Goal: Task Accomplishment & Management: Use online tool/utility

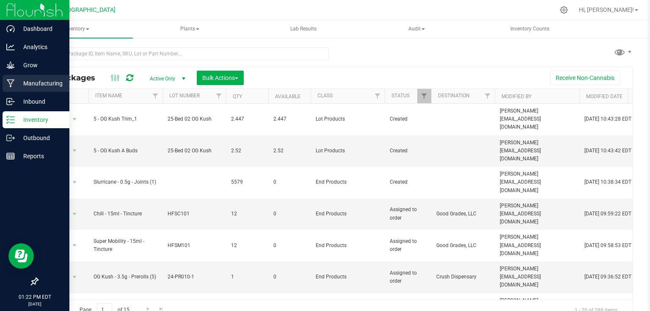
click at [19, 83] on p "Manufacturing" at bounding box center [40, 83] width 51 height 10
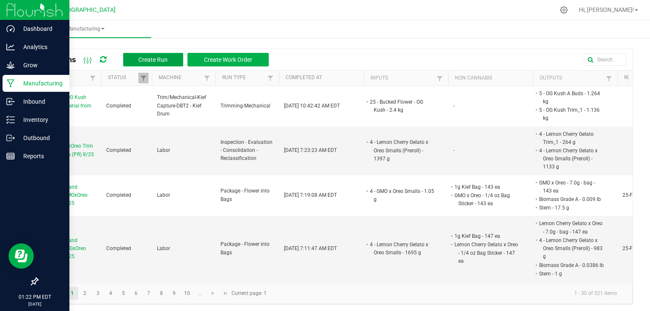
click at [152, 58] on span "Create Run" at bounding box center [152, 59] width 29 height 7
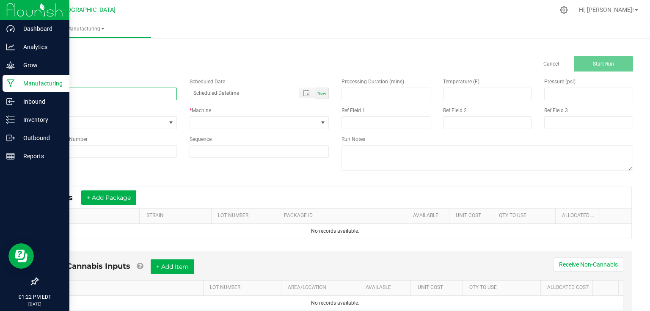
click at [146, 96] on input at bounding box center [107, 94] width 140 height 13
click at [56, 47] on link "< All Runs" at bounding box center [48, 48] width 22 height 6
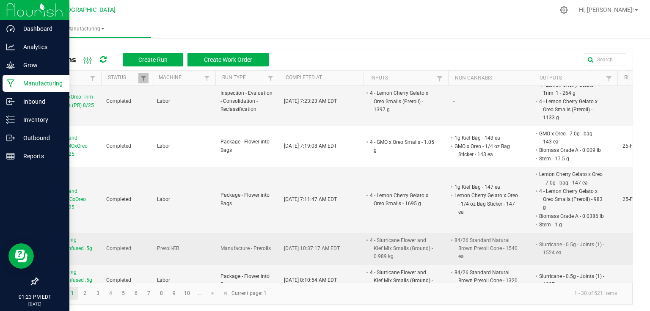
scroll to position [34, 0]
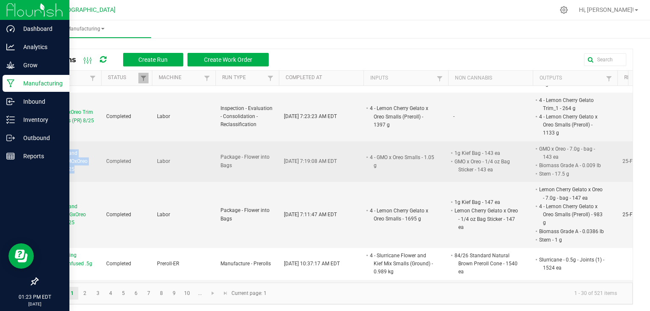
drag, startPoint x: 40, startPoint y: 146, endPoint x: 81, endPoint y: 168, distance: 46.9
click at [81, 168] on td "Packaging and Labeling GMOxOreo Quarters 8/25" at bounding box center [69, 161] width 63 height 41
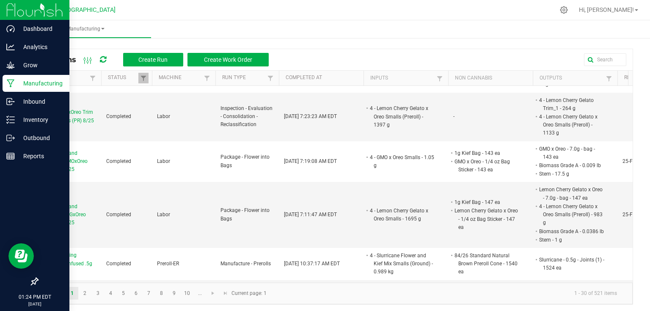
drag, startPoint x: 30, startPoint y: 169, endPoint x: 35, endPoint y: 164, distance: 7.2
click at [30, 169] on div "All Runs Create Run Create Work Order Run Name Status Machine Run Type Complete…" at bounding box center [335, 174] width 630 height 277
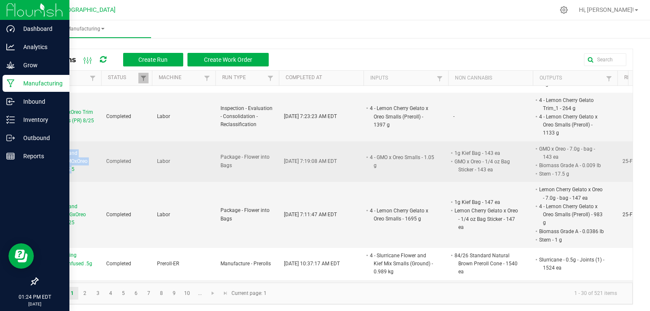
drag, startPoint x: 41, startPoint y: 152, endPoint x: 73, endPoint y: 170, distance: 37.5
click at [73, 170] on td "Packaging and Labeling GMOxOreo Quarters 8/25" at bounding box center [69, 161] width 63 height 41
click at [73, 170] on span "Packaging and Labeling GMOxOreo Quarters 8/25" at bounding box center [69, 161] width 53 height 25
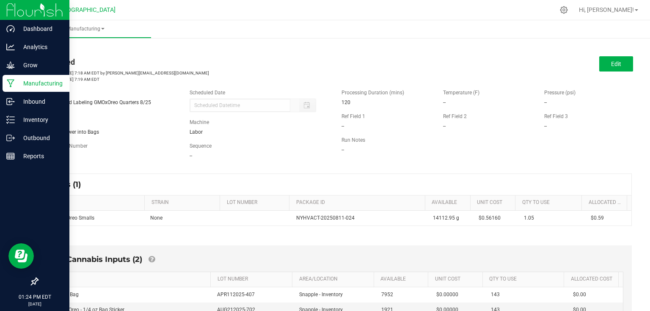
drag, startPoint x: 36, startPoint y: 103, endPoint x: 150, endPoint y: 102, distance: 114.2
click at [150, 102] on div "Name Packaging and Labeling GMOxOreo Quarters 8/25" at bounding box center [107, 97] width 152 height 17
copy span "Packaging and Labeling GMOxOreo Quarters 8/25"
click at [52, 49] on link "< All Runs" at bounding box center [48, 48] width 22 height 6
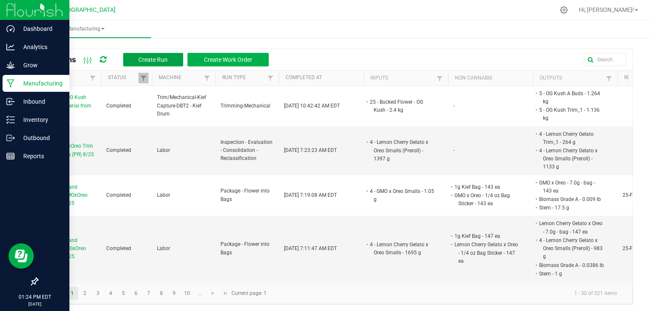
click at [148, 64] on button "Create Run" at bounding box center [153, 60] width 60 height 14
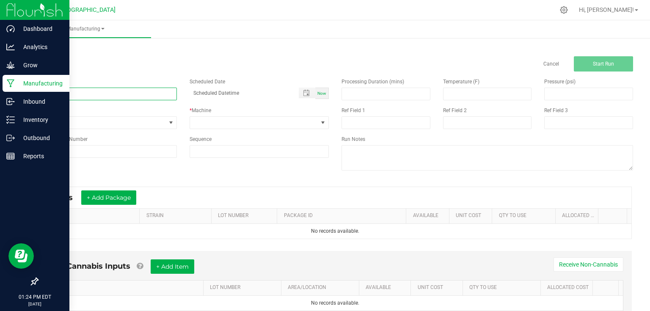
click at [128, 92] on input at bounding box center [107, 94] width 140 height 13
paste input "Packaging and Labeling GMOxOreo Quarters 8/25"
type input "Packaging and Labeling GMOxOreo Quarters 8/26"
click at [185, 56] on div "< All Runs Cancel Start Run" at bounding box center [335, 57] width 596 height 27
click at [170, 122] on span at bounding box center [171, 122] width 7 height 7
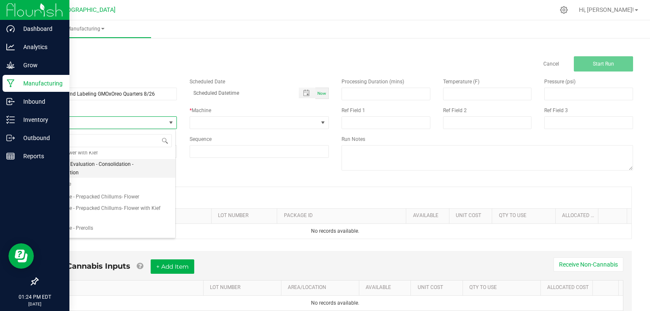
scroll to position [68, 0]
click at [116, 216] on li "Package - Flower into Bags" at bounding box center [106, 216] width 137 height 13
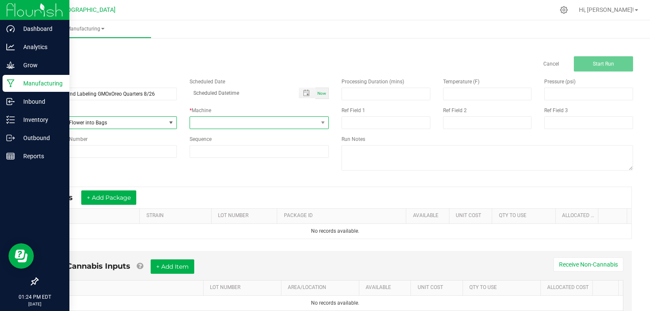
click at [203, 118] on span at bounding box center [254, 123] width 128 height 12
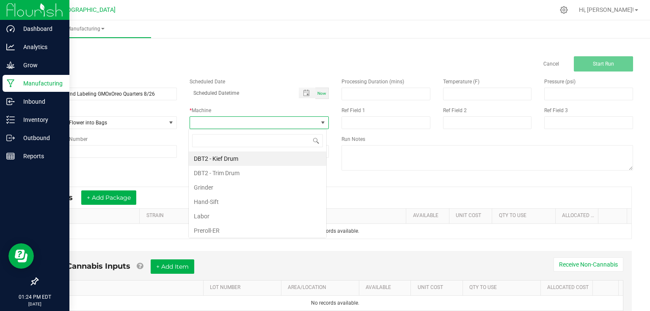
scroll to position [12, 138]
click at [219, 218] on li "Labor" at bounding box center [257, 216] width 137 height 14
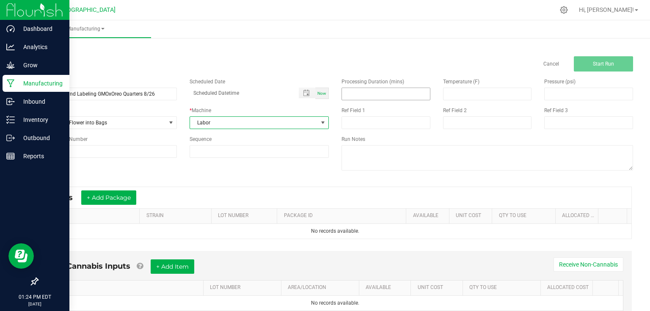
click at [385, 93] on input at bounding box center [386, 94] width 88 height 12
type input "205.00"
click at [208, 178] on div "Name Packaging and Labeling GMOxOreo Quarters 8/26 Scheduled Date Now Run Type …" at bounding box center [335, 124] width 608 height 107
click at [146, 149] on input at bounding box center [107, 151] width 140 height 13
type input "25-F0041-1"
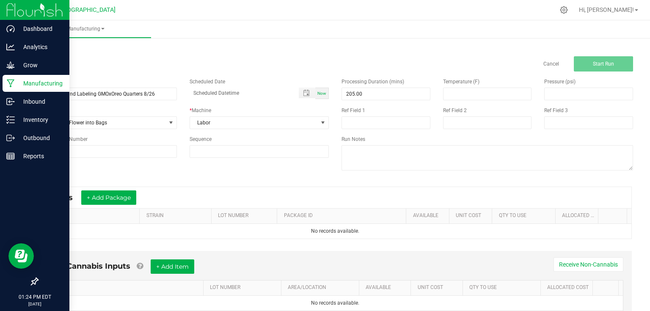
click at [170, 168] on div "Name Packaging and Labeling GMOxOreo Quarters 8/26 Scheduled Date Now Run Type …" at bounding box center [335, 124] width 608 height 107
click at [169, 194] on div "* Inputs + Add Package" at bounding box center [335, 197] width 592 height 21
click at [132, 196] on button "+ Add Package" at bounding box center [108, 197] width 55 height 14
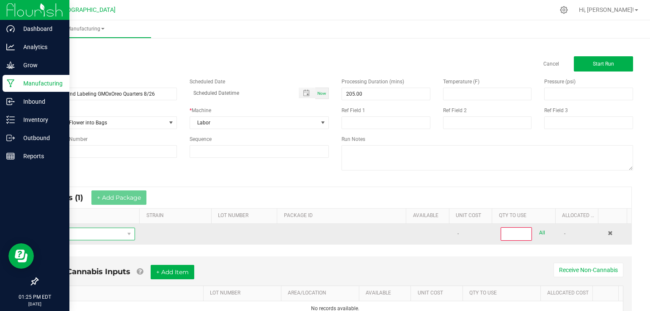
click at [120, 229] on span "NO DATA FOUND" at bounding box center [84, 234] width 80 height 12
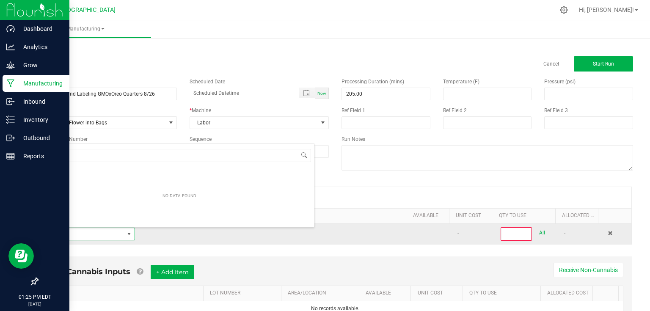
scroll to position [12, 88]
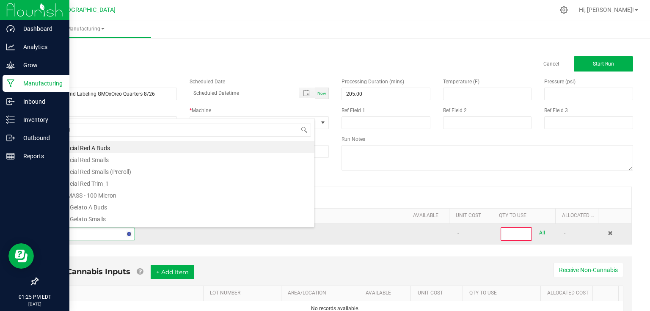
type input "4 - GMO"
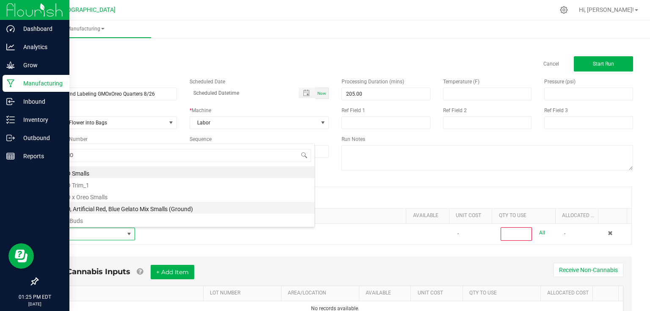
click at [113, 208] on li "4 - GMO, Artificial Red, Blue Gelato Mix Smalls (Ground)" at bounding box center [179, 208] width 270 height 12
type input "0"
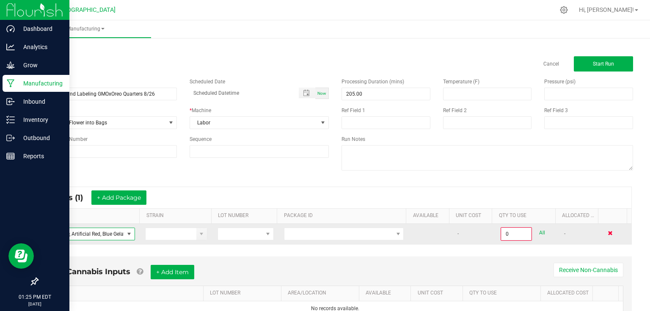
click at [608, 232] on span at bounding box center [610, 233] width 5 height 5
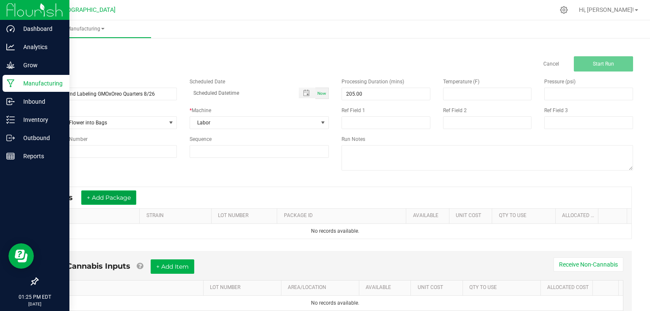
click at [108, 197] on button "+ Add Package" at bounding box center [108, 197] width 55 height 14
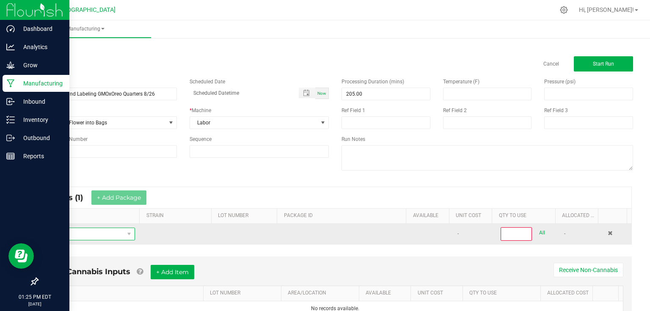
click at [86, 232] on span "NO DATA FOUND" at bounding box center [84, 234] width 80 height 12
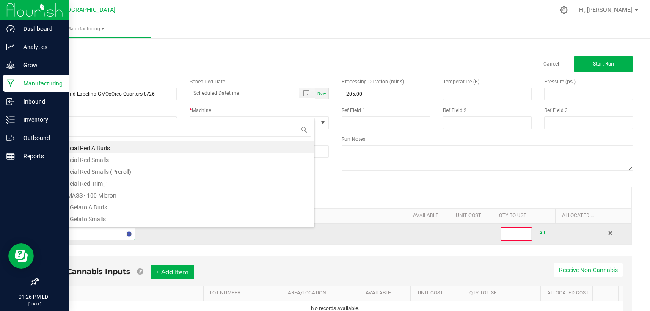
type input "4 - gmo"
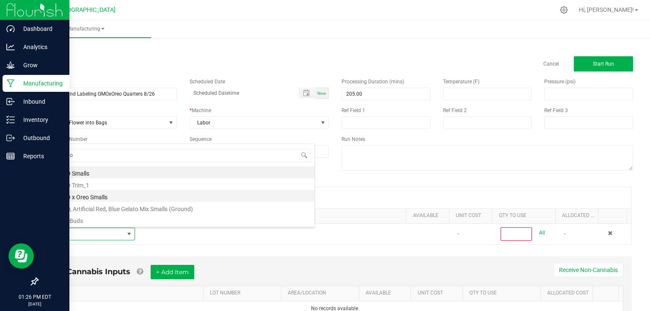
click at [98, 198] on li "4 - GMO x Oreo Smalls" at bounding box center [179, 196] width 270 height 12
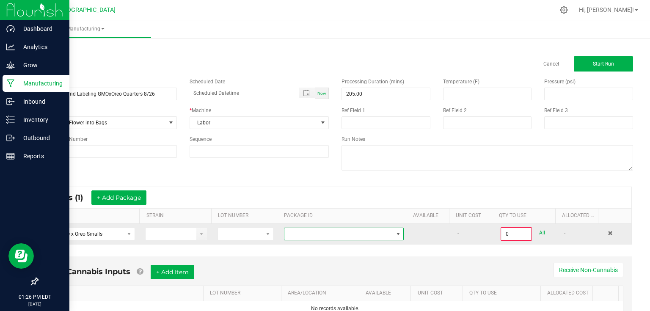
click at [289, 234] on span at bounding box center [338, 234] width 108 height 12
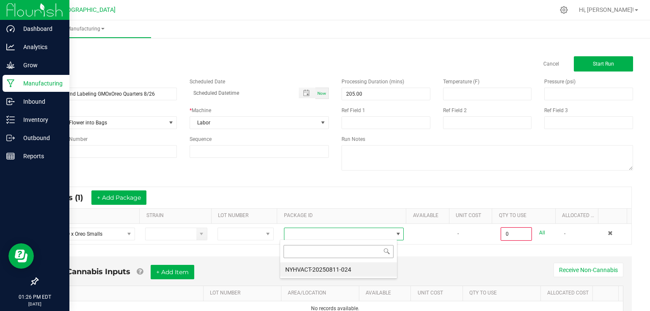
scroll to position [12, 117]
click at [298, 268] on li "NYHVACT-20250811-024" at bounding box center [338, 269] width 117 height 14
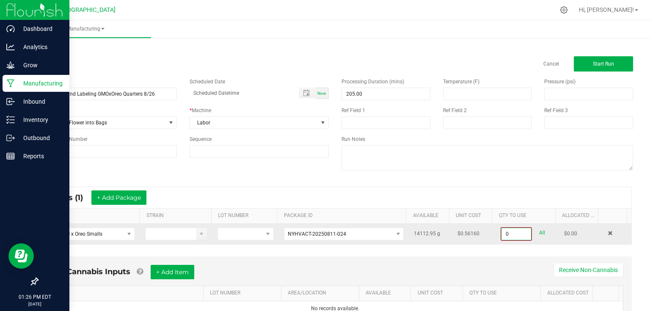
click at [519, 234] on input "0" at bounding box center [516, 234] width 30 height 12
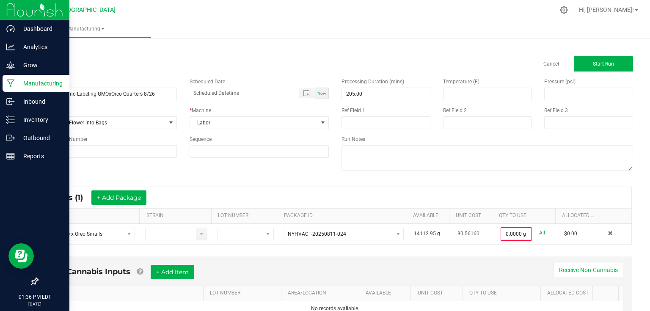
click at [487, 197] on div "* Inputs (1) + Add Package" at bounding box center [335, 197] width 592 height 21
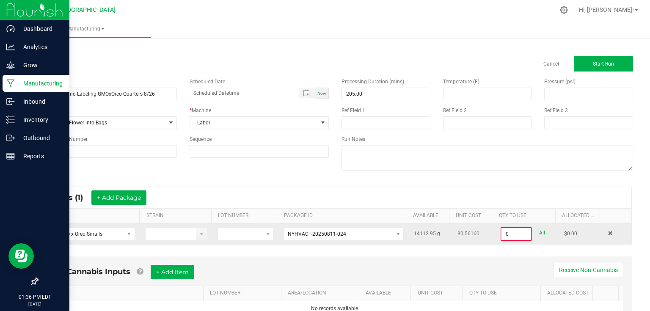
click at [516, 232] on input "0" at bounding box center [516, 234] width 30 height 12
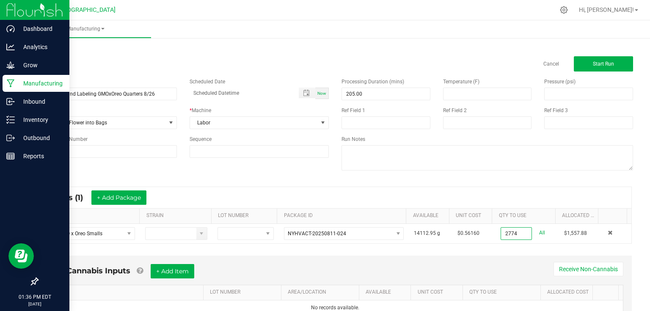
type input "2774.0000 g"
click at [511, 251] on div "Non-Cannabis Inputs + Add Item Receive Non-Cannabis ITEM LOT NUMBER AREA/LOCATI…" at bounding box center [335, 295] width 608 height 89
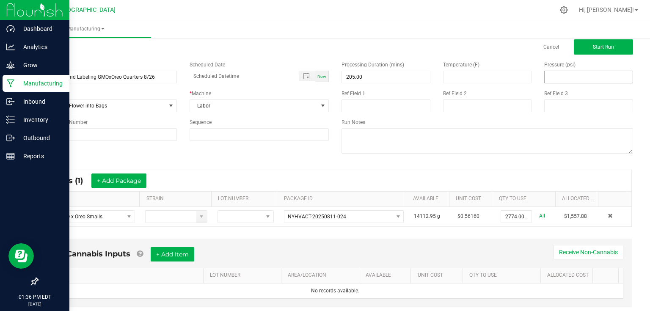
scroll to position [0, 0]
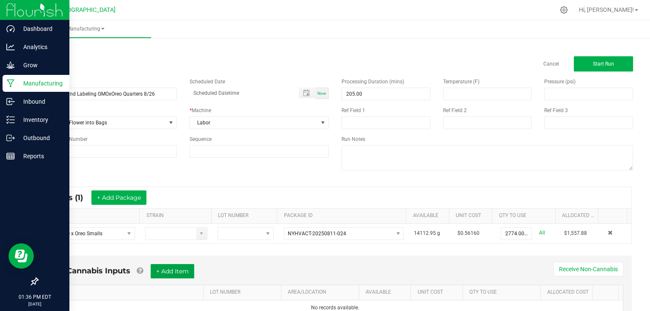
drag, startPoint x: 184, startPoint y: 274, endPoint x: 185, endPoint y: 256, distance: 18.2
click at [184, 274] on button "+ Add Item" at bounding box center [173, 271] width 44 height 14
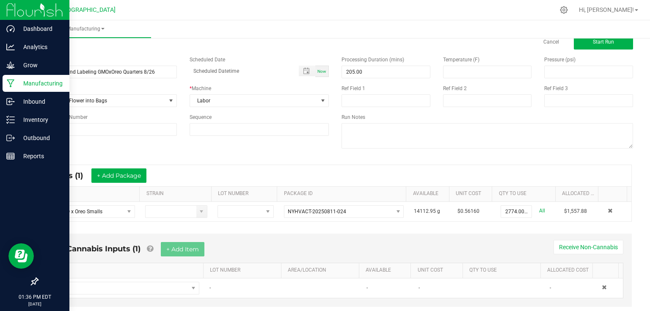
scroll to position [41, 0]
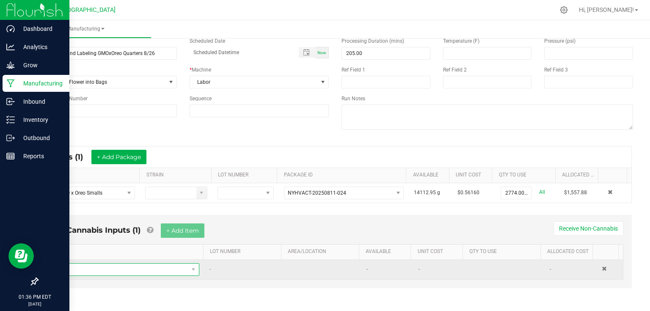
click at [139, 267] on span "NO DATA FOUND" at bounding box center [120, 270] width 135 height 12
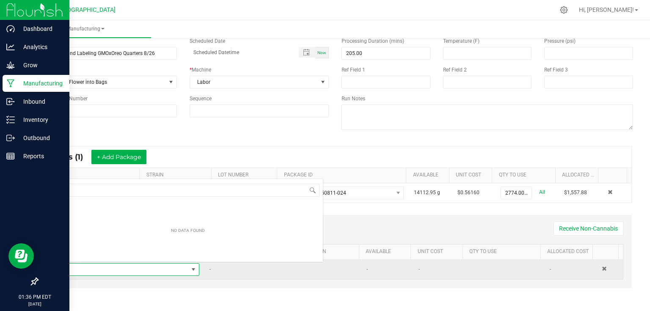
scroll to position [12, 142]
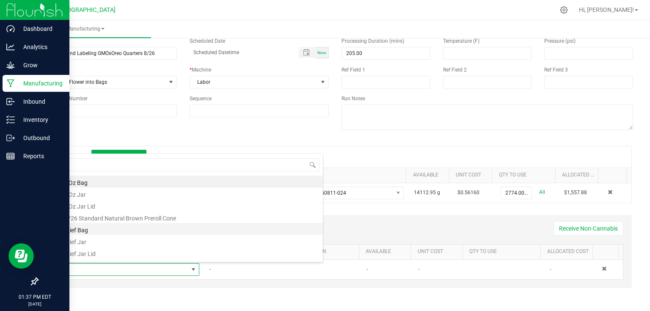
click at [85, 227] on li "1g Kief Bag" at bounding box center [188, 229] width 270 height 12
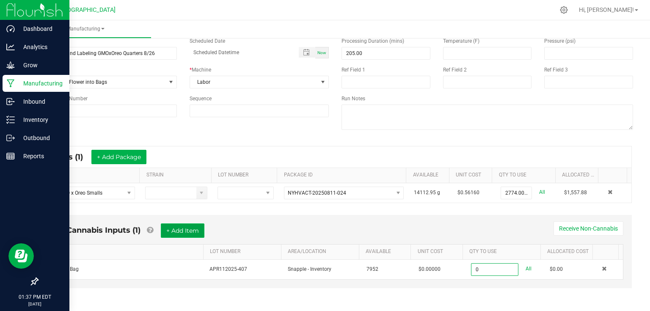
type input "0 ea"
click at [177, 229] on button "+ Add Item" at bounding box center [183, 230] width 44 height 14
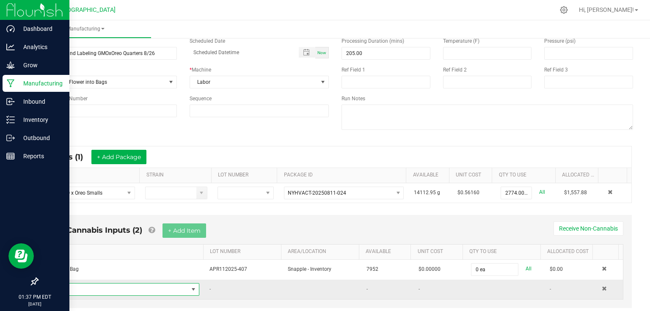
click at [136, 284] on span "NO DATA FOUND" at bounding box center [120, 289] width 135 height 12
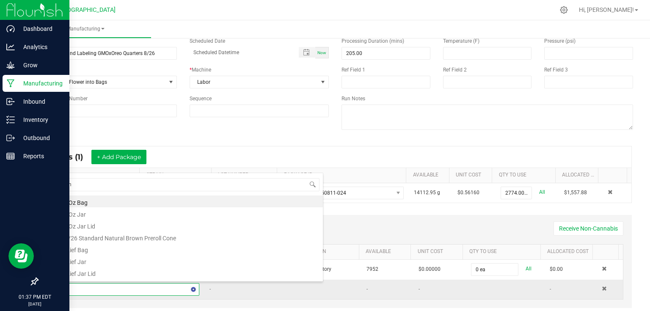
type input "gmo"
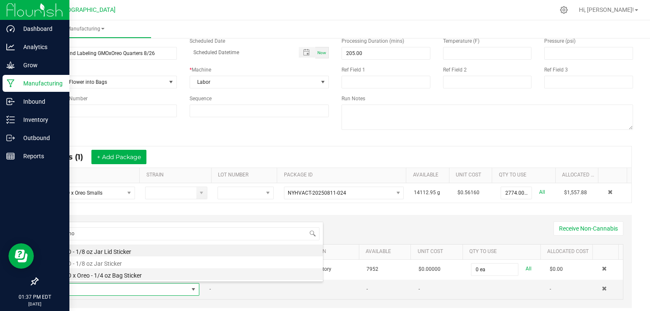
click at [115, 278] on li "GMO x Oreo - 1/4 oz Bag Sticker" at bounding box center [188, 274] width 270 height 12
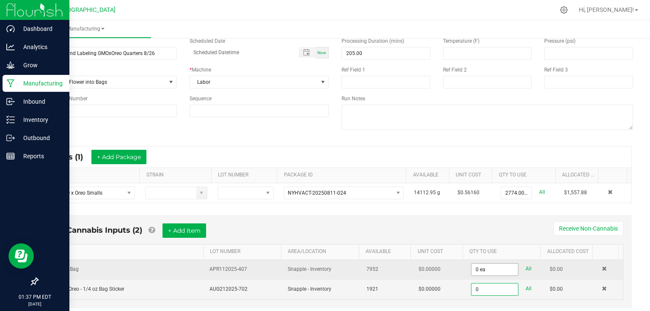
type input "0"
type input "0 ea"
click at [477, 269] on input "0" at bounding box center [494, 270] width 47 height 12
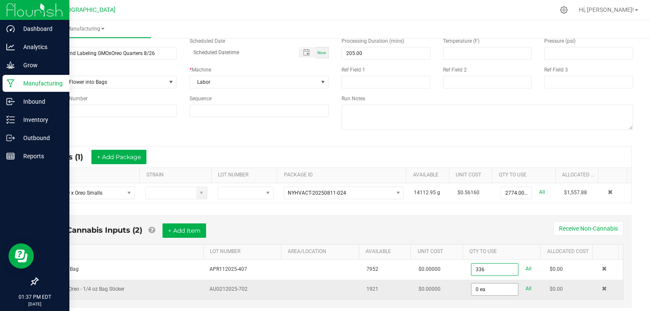
type input "336 ea"
click at [491, 289] on input "0" at bounding box center [494, 289] width 47 height 12
type input "336 ea"
click at [512, 231] on div "Non-Cannabis Inputs (2) + Add Item Receive Non-Cannabis" at bounding box center [335, 233] width 576 height 21
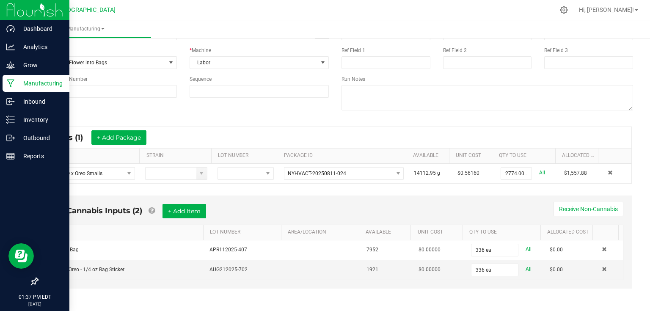
scroll to position [0, 0]
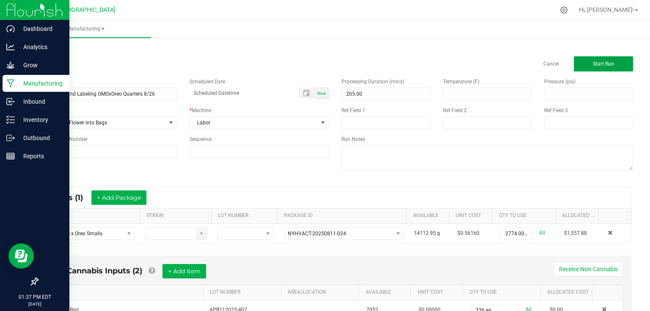
click at [612, 68] on button "Start Run" at bounding box center [603, 63] width 59 height 15
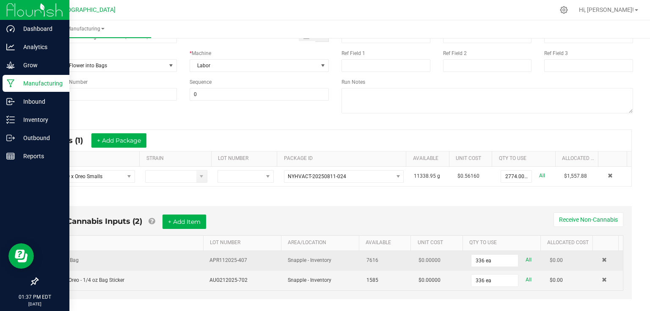
scroll to position [169, 0]
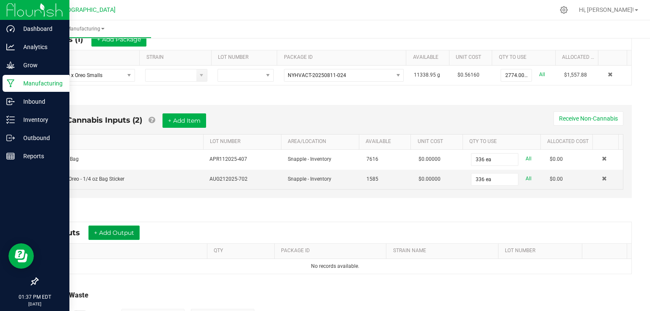
click at [133, 229] on button "+ Add Output" at bounding box center [113, 232] width 51 height 14
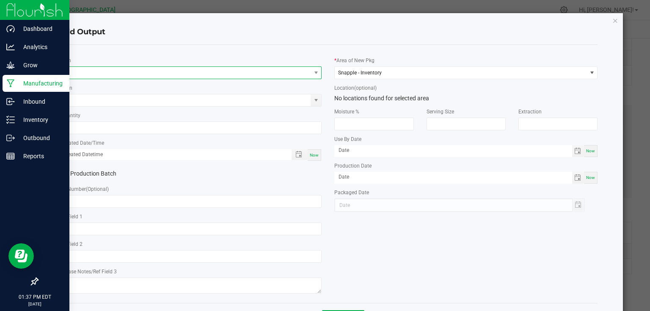
click at [147, 71] on span "NO DATA FOUND" at bounding box center [185, 73] width 252 height 12
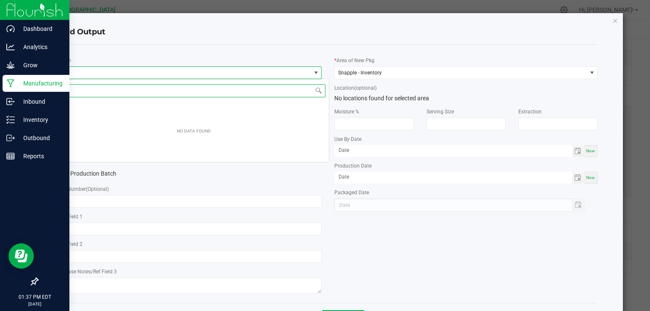
scroll to position [12, 261]
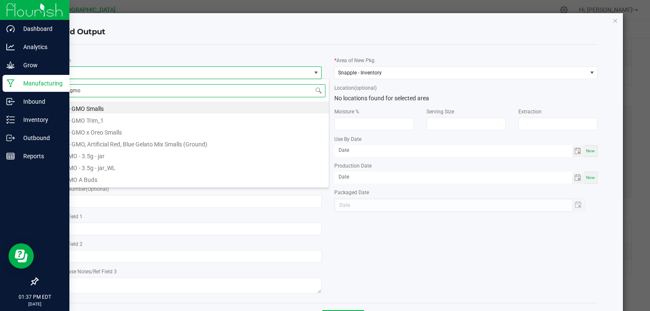
type input "gmox"
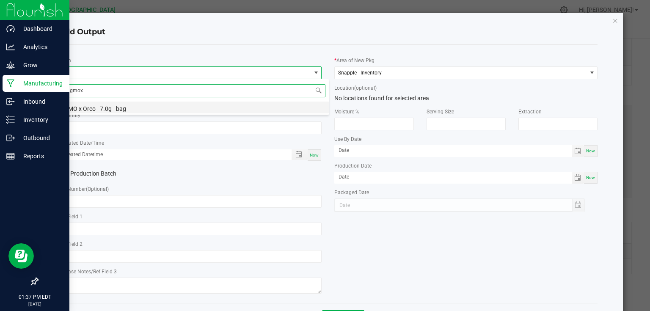
click at [124, 107] on li "GMO x Oreo - 7.0g - bag" at bounding box center [194, 108] width 270 height 12
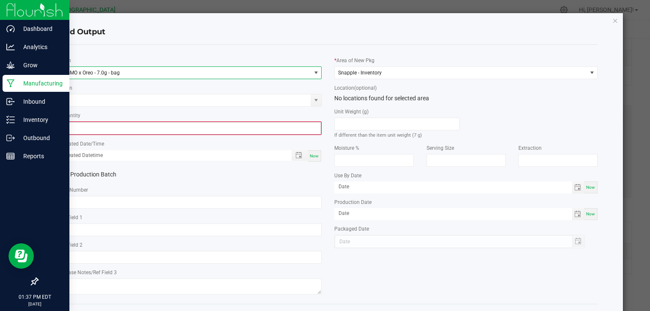
click at [121, 126] on input "0" at bounding box center [190, 128] width 261 height 12
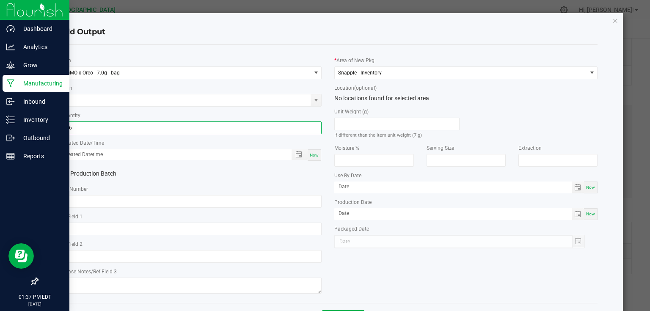
type input "336 ea"
click at [312, 156] on span "Now" at bounding box center [314, 155] width 9 height 5
type input "08/26/2025 1:37 PM"
type input "[DATE]"
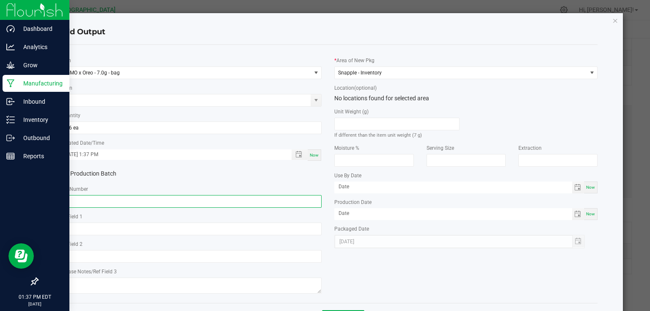
click at [301, 196] on input "text" at bounding box center [190, 201] width 263 height 13
type input "25-F0041-1"
click at [303, 188] on div "* Lot Number 25-F0041-1" at bounding box center [190, 195] width 263 height 23
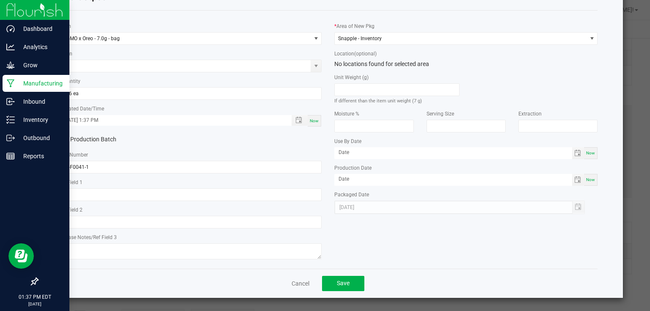
click at [340, 295] on div "Cancel Save" at bounding box center [328, 283] width 539 height 29
click at [345, 281] on span "Save" at bounding box center [343, 283] width 13 height 7
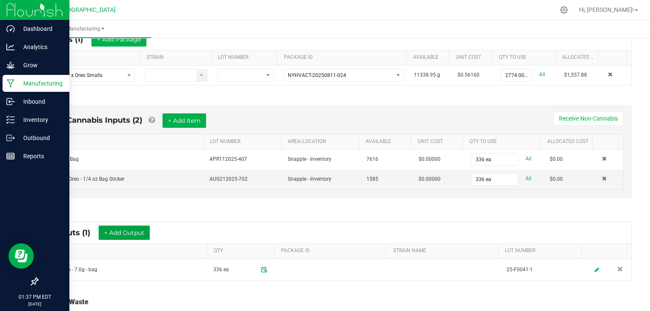
click at [118, 235] on button "+ Add Output" at bounding box center [124, 232] width 51 height 14
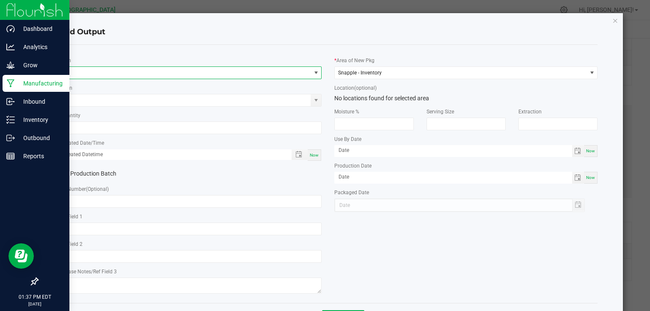
click at [102, 70] on span "NO DATA FOUND" at bounding box center [185, 73] width 252 height 12
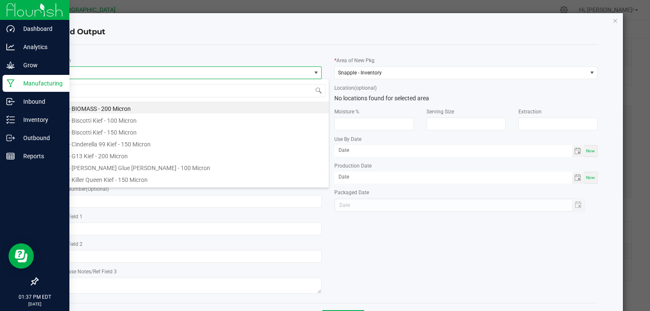
scroll to position [12, 261]
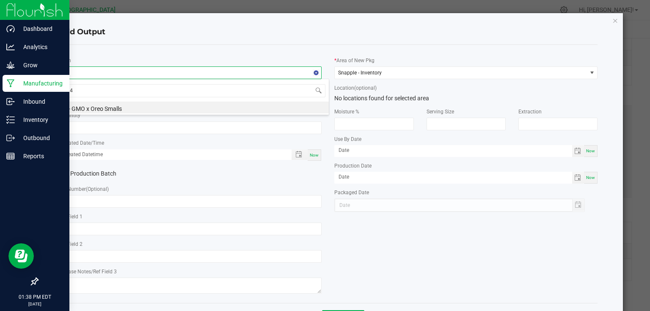
type input "4"
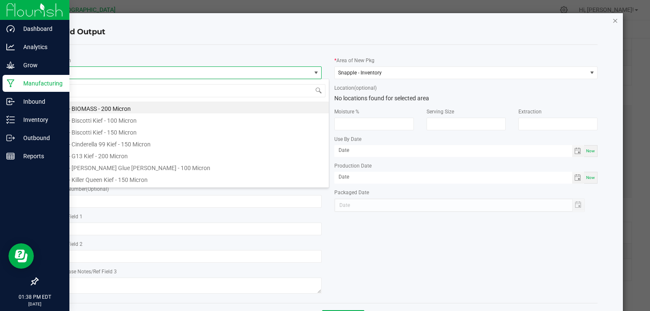
click at [612, 20] on icon "button" at bounding box center [615, 20] width 6 height 10
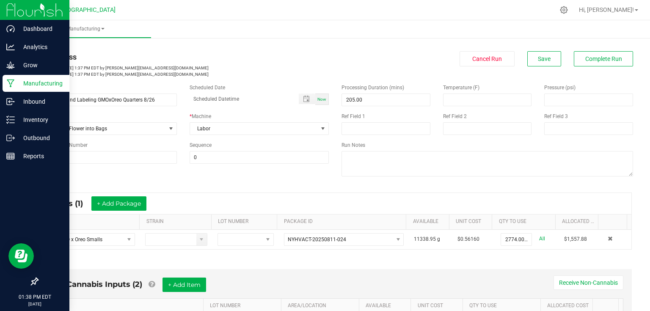
scroll to position [0, 0]
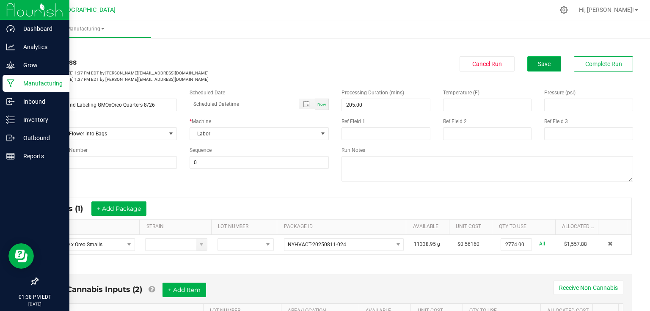
click at [546, 66] on button "Save" at bounding box center [544, 63] width 34 height 15
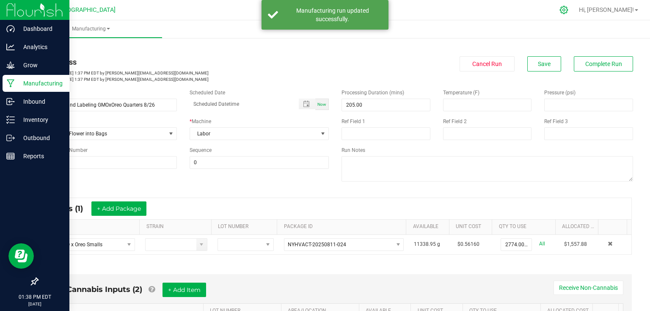
click at [568, 9] on icon at bounding box center [563, 9] width 9 height 9
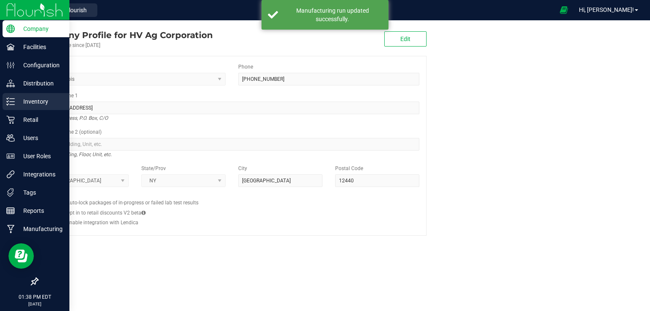
click at [26, 104] on p "Inventory" at bounding box center [40, 101] width 51 height 10
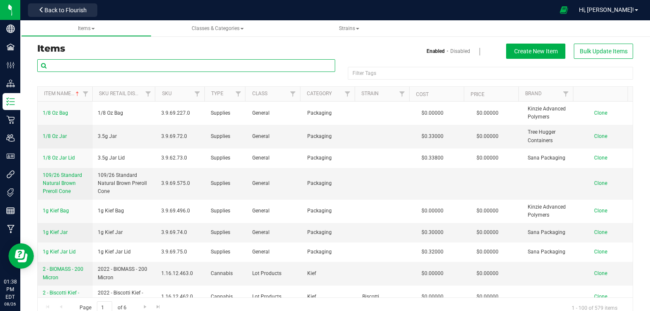
click at [163, 63] on input "text" at bounding box center [186, 65] width 298 height 13
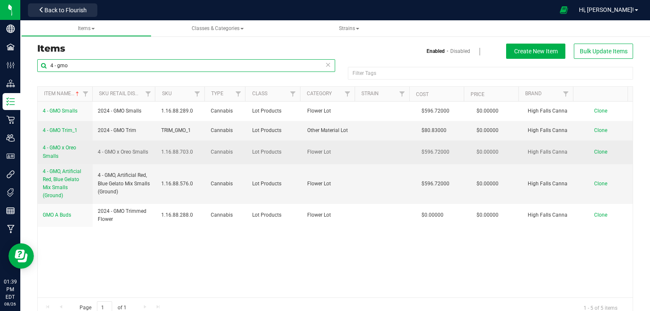
type input "4 - gmo"
drag, startPoint x: 41, startPoint y: 146, endPoint x: 71, endPoint y: 156, distance: 31.4
click at [71, 156] on td "4 - GMO x Oreo Smalls" at bounding box center [65, 151] width 55 height 23
copy span "4 - GMO x Oreo Smalls"
click at [594, 151] on span "Clone" at bounding box center [600, 152] width 13 height 6
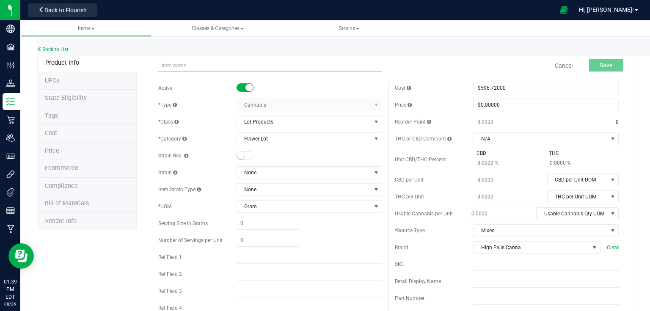
click at [183, 67] on input "text" at bounding box center [270, 65] width 224 height 13
type input "4 - GMO x Oreo Smalls (Preroll)"
click at [609, 69] on button "Save" at bounding box center [606, 65] width 34 height 13
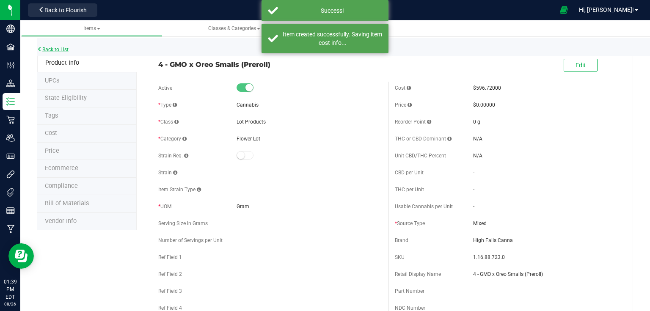
click at [56, 49] on link "Back to List" at bounding box center [52, 50] width 31 height 6
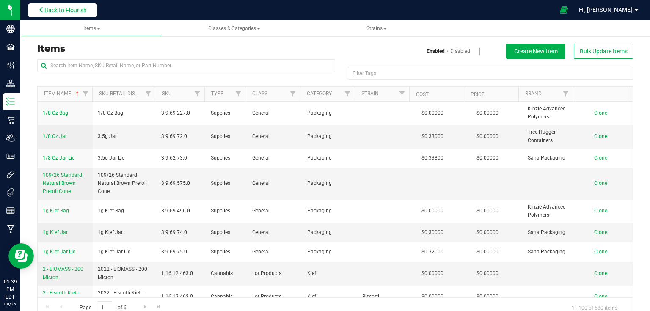
click at [69, 12] on span "Back to Flourish" at bounding box center [65, 10] width 42 height 7
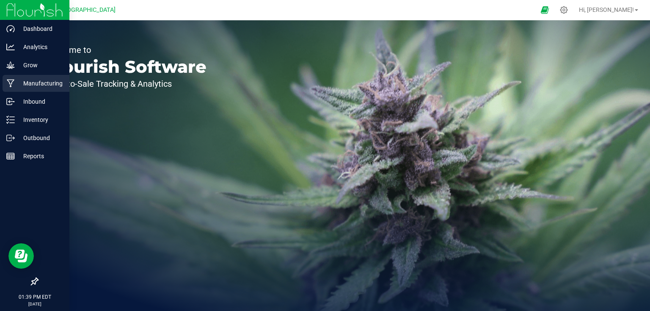
click at [45, 85] on p "Manufacturing" at bounding box center [40, 83] width 51 height 10
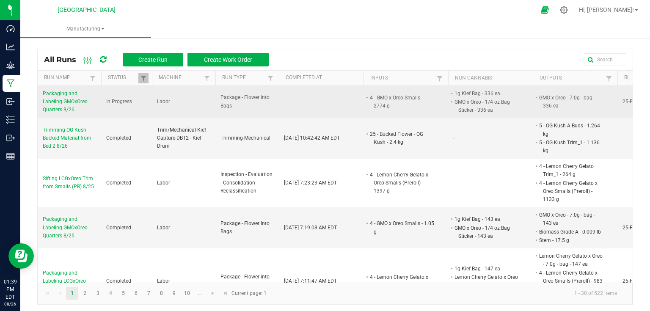
click at [81, 102] on span "Packaging and Labeling GMOxOreo Quarters 8/26" at bounding box center [69, 102] width 53 height 25
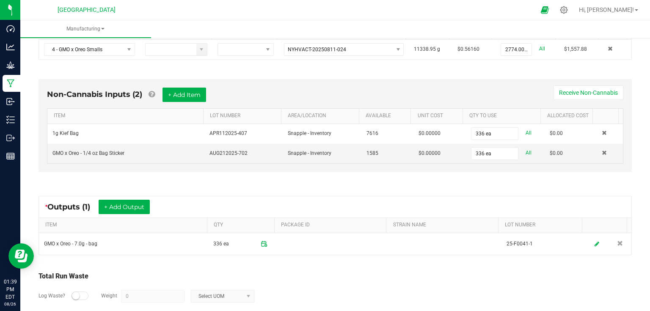
scroll to position [203, 0]
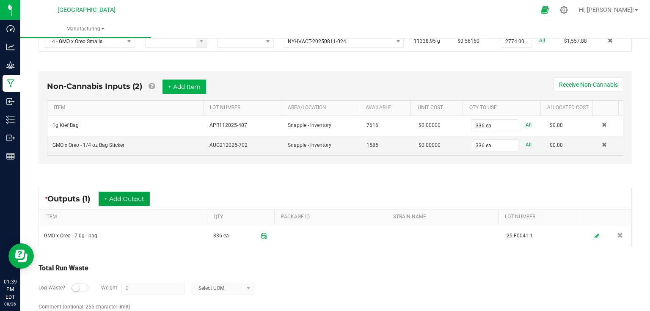
click at [126, 195] on button "+ Add Output" at bounding box center [124, 199] width 51 height 14
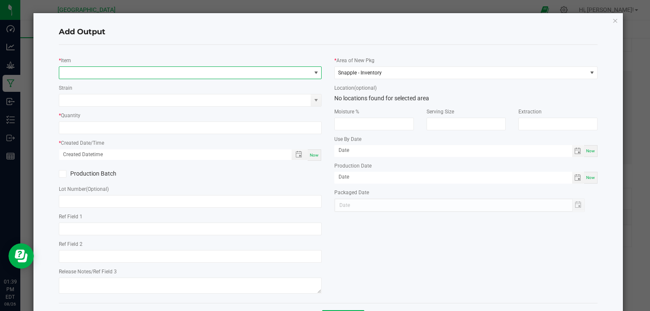
click at [120, 75] on span "NO DATA FOUND" at bounding box center [185, 73] width 252 height 12
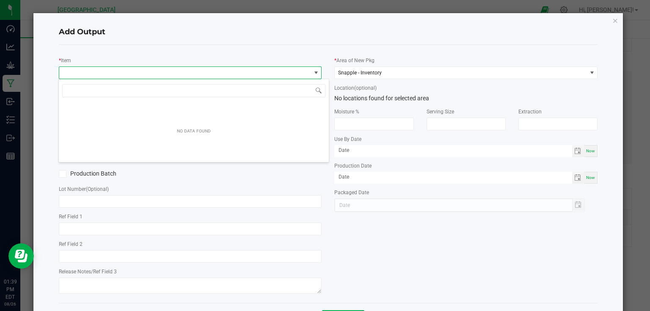
scroll to position [12, 261]
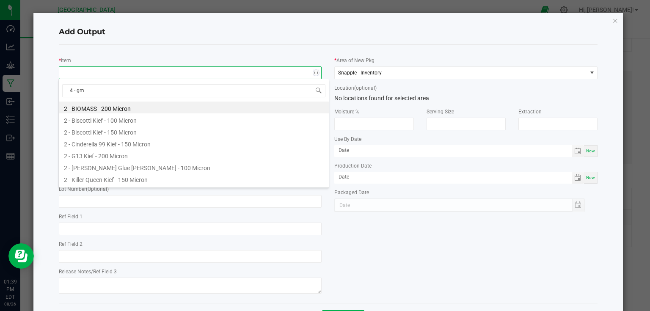
type input "4 - gmo"
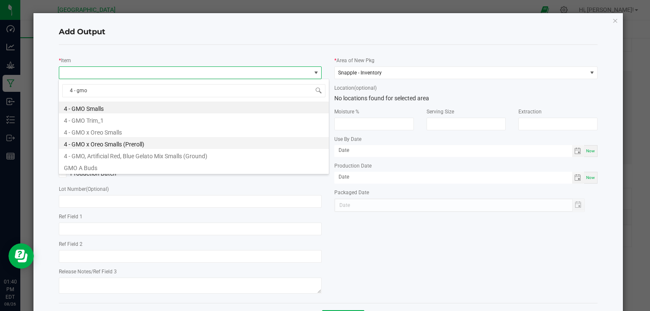
click at [156, 143] on li "4 - GMO x Oreo Smalls (Preroll)" at bounding box center [194, 143] width 270 height 12
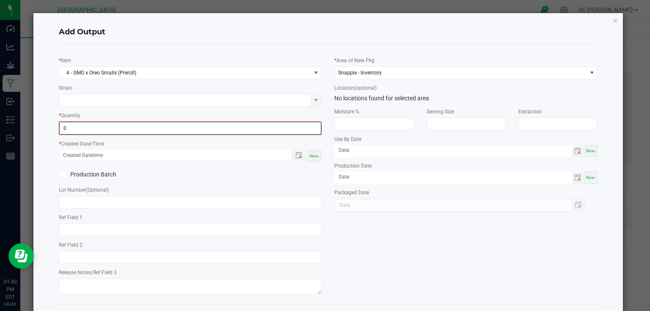
click at [121, 124] on input "0" at bounding box center [190, 128] width 261 height 12
type input "1028.0000 g"
click at [310, 156] on span "Now" at bounding box center [314, 155] width 9 height 5
type input "08/26/2025 1:40 PM"
type input "[DATE]"
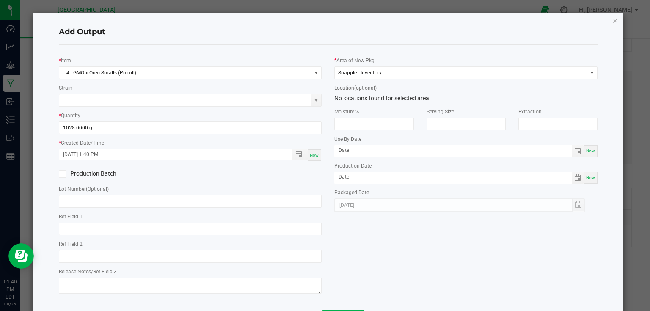
click at [311, 177] on div "Production Batch" at bounding box center [190, 174] width 276 height 13
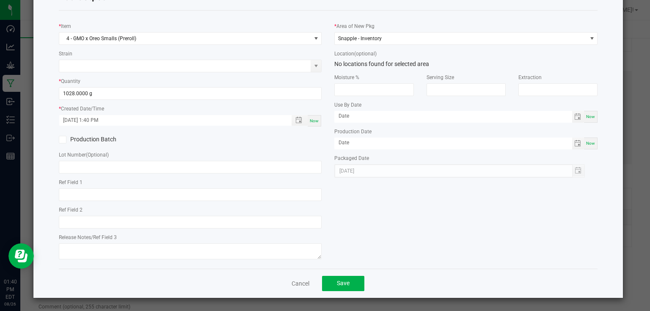
click at [360, 292] on div "Cancel Save" at bounding box center [328, 283] width 539 height 29
click at [359, 283] on button "Save" at bounding box center [343, 283] width 42 height 15
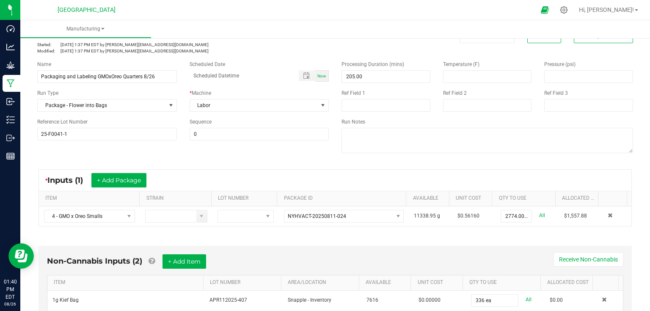
scroll to position [0, 0]
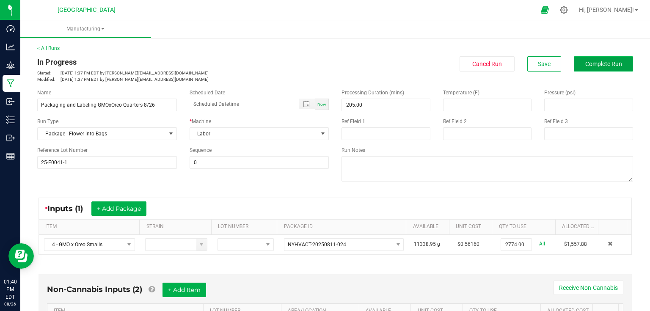
click at [599, 62] on span "Complete Run" at bounding box center [603, 63] width 37 height 7
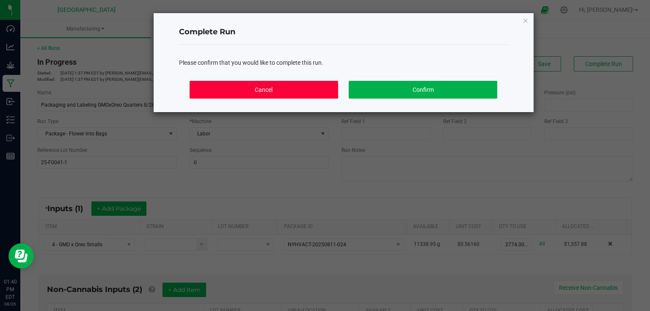
click at [292, 88] on button "Cancel" at bounding box center [264, 90] width 148 height 18
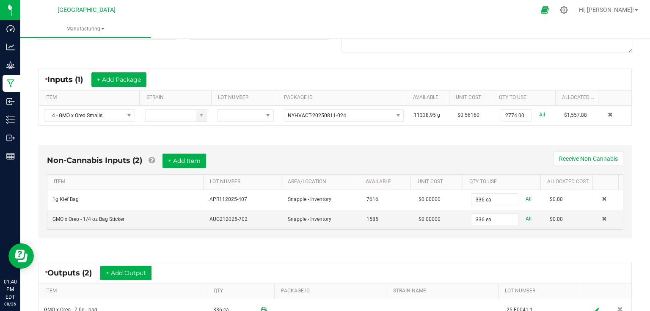
scroll to position [255, 0]
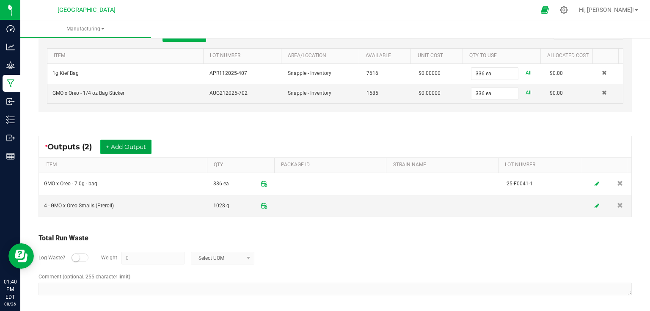
click at [150, 150] on button "+ Add Output" at bounding box center [125, 147] width 51 height 14
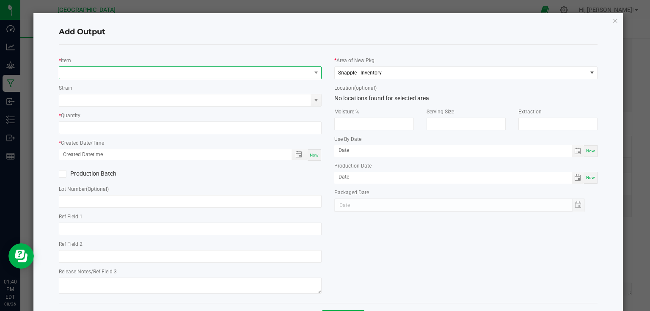
click at [180, 71] on span "NO DATA FOUND" at bounding box center [185, 73] width 252 height 12
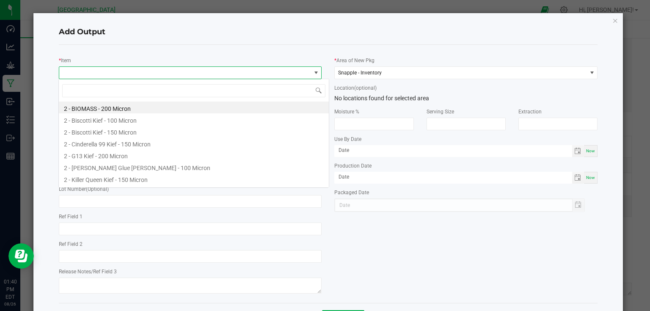
scroll to position [12, 261]
type input "biomass"
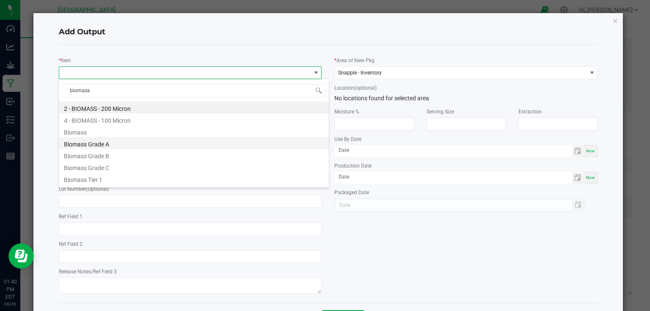
click at [104, 141] on li "Biomass Grade A" at bounding box center [194, 143] width 270 height 12
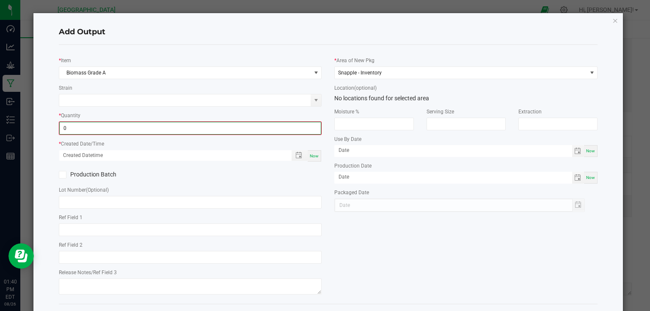
click at [112, 126] on input "0" at bounding box center [190, 128] width 261 height 12
type input "0.0039 lb"
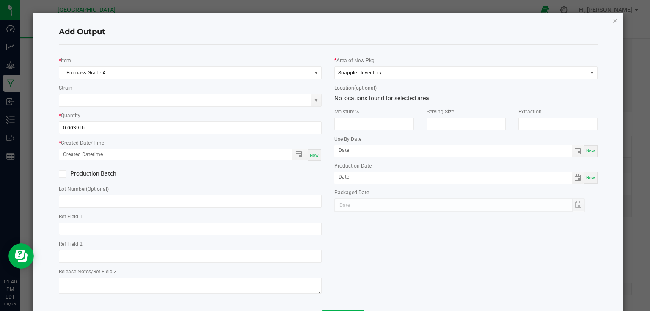
click at [312, 152] on div "Now" at bounding box center [315, 154] width 14 height 11
type input "08/26/2025 1:40 PM"
type input "[DATE]"
click at [328, 186] on div "* Area of New Pkg Snapple - Inventory Location (optional) No locations found fo…" at bounding box center [466, 132] width 276 height 160
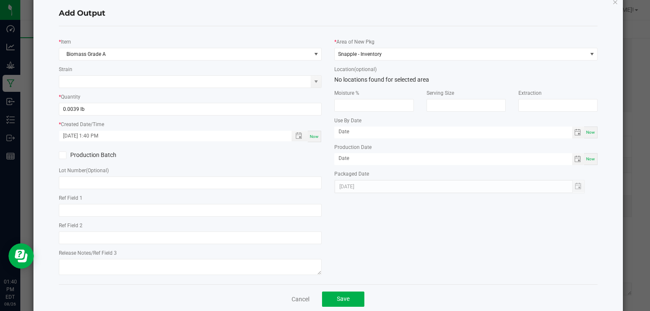
scroll to position [34, 0]
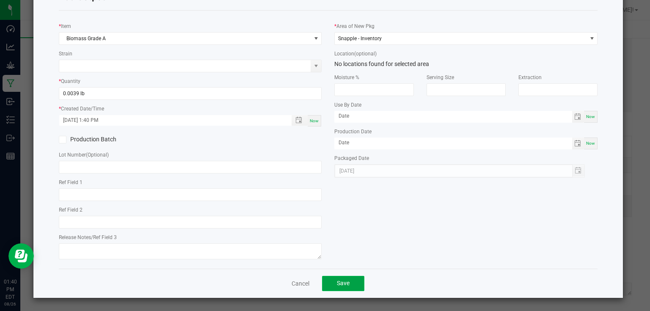
click at [341, 280] on span "Save" at bounding box center [343, 283] width 13 height 7
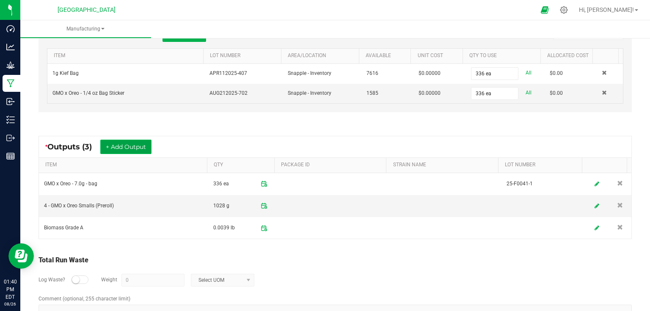
click at [142, 142] on button "+ Add Output" at bounding box center [125, 147] width 51 height 14
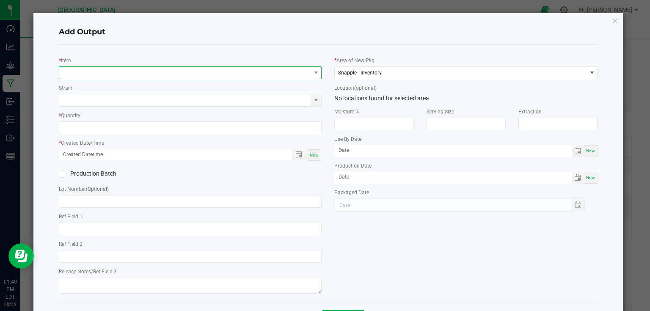
click at [104, 74] on span "NO DATA FOUND" at bounding box center [185, 73] width 252 height 12
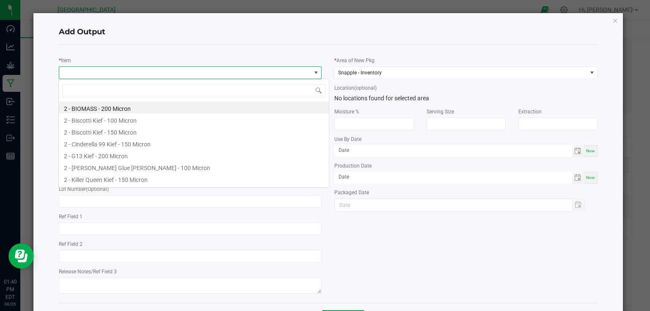
scroll to position [12, 261]
type input "ste"
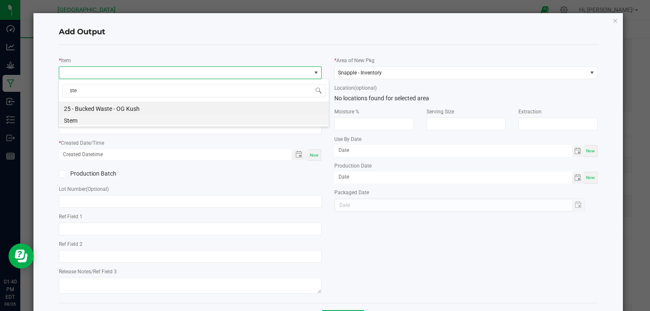
click at [86, 122] on li "Stem" at bounding box center [194, 119] width 270 height 12
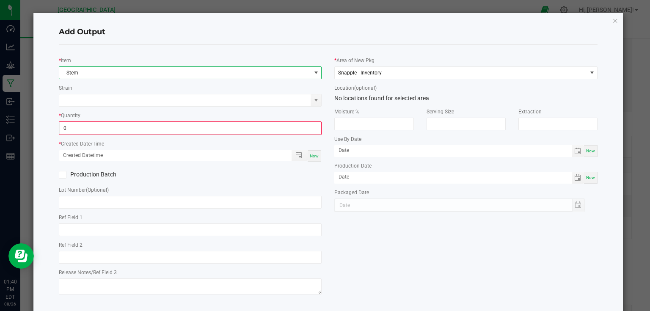
click at [86, 122] on input "0" at bounding box center [190, 128] width 261 height 12
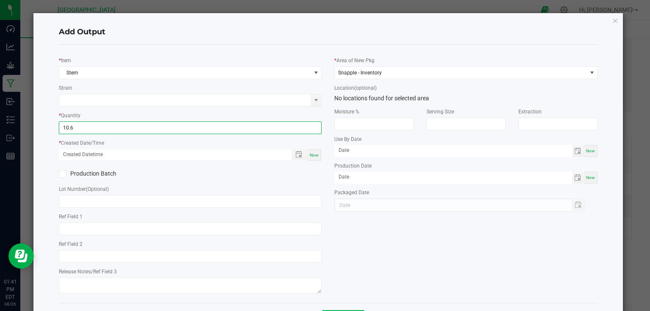
type input "10.6000 g"
click at [310, 154] on span "Now" at bounding box center [314, 155] width 9 height 5
type input "08/26/2025 1:41 PM"
type input "[DATE]"
click at [315, 178] on div "Production Batch" at bounding box center [190, 174] width 276 height 13
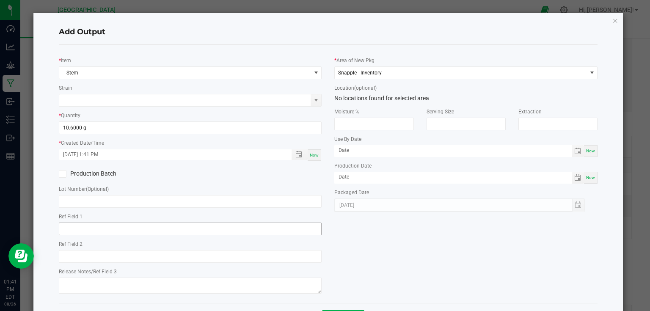
scroll to position [34, 0]
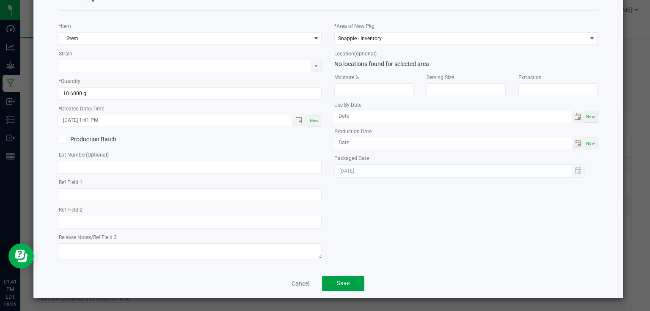
click at [341, 280] on span "Save" at bounding box center [343, 283] width 13 height 7
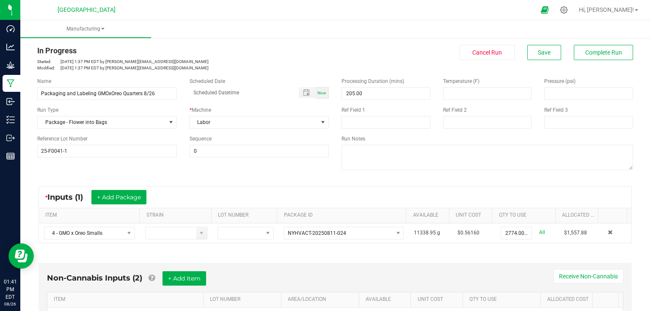
scroll to position [0, 0]
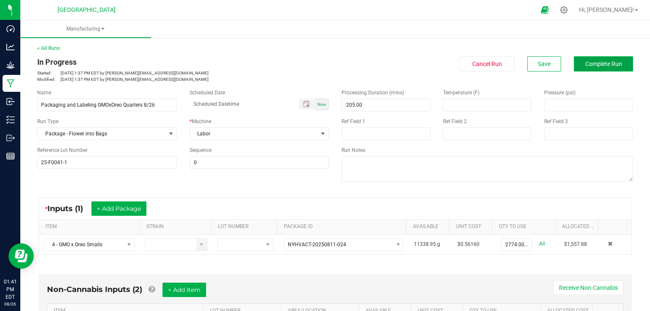
click at [597, 64] on span "Complete Run" at bounding box center [603, 63] width 37 height 7
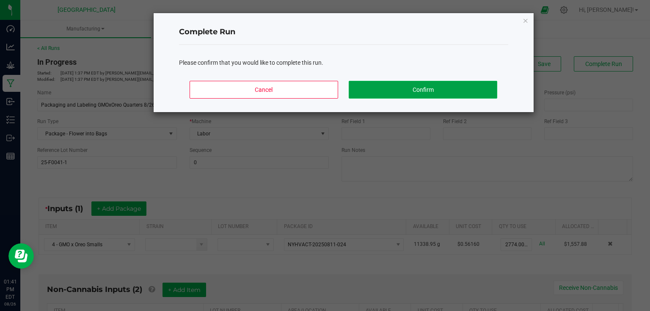
click at [487, 90] on button "Confirm" at bounding box center [423, 90] width 148 height 18
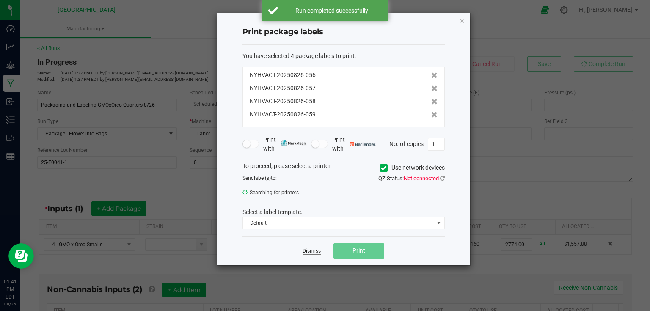
click at [312, 249] on link "Dismiss" at bounding box center [311, 250] width 18 height 7
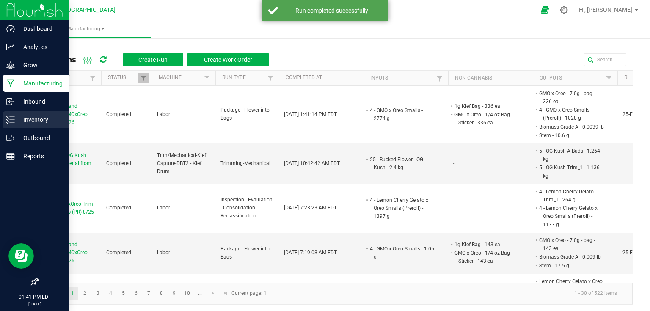
click at [14, 118] on icon at bounding box center [10, 119] width 8 height 8
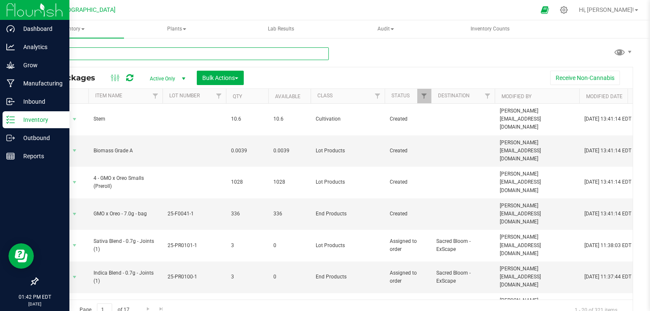
click at [113, 55] on input "text" at bounding box center [182, 53] width 291 height 13
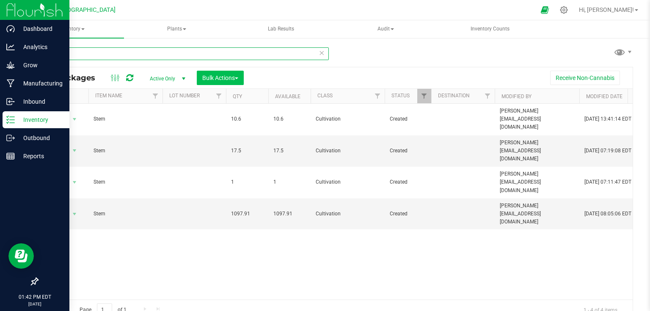
type input "stem"
click at [217, 74] on span "Bulk Actions" at bounding box center [220, 77] width 36 height 7
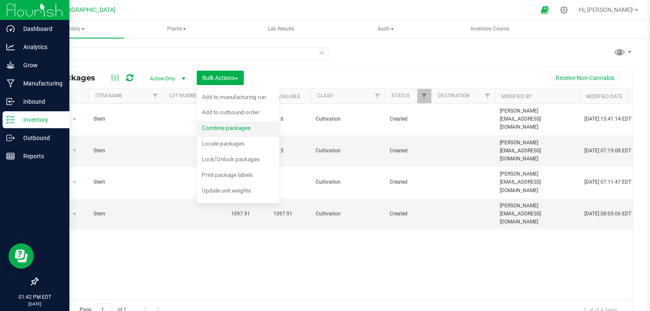
click at [212, 124] on span "Combine packages" at bounding box center [226, 127] width 49 height 7
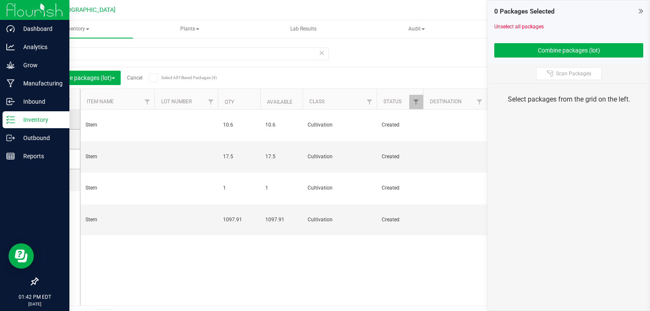
click at [62, 121] on label at bounding box center [59, 119] width 12 height 8
click at [0, 0] on input "checkbox" at bounding box center [0, 0] width 0 height 0
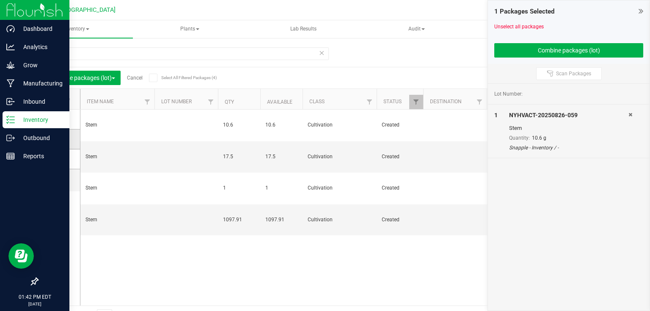
click at [57, 139] on icon at bounding box center [56, 139] width 5 height 0
click at [0, 0] on input "checkbox" at bounding box center [0, 0] width 0 height 0
click at [57, 162] on span at bounding box center [57, 159] width 8 height 8
click at [0, 0] on input "checkbox" at bounding box center [0, 0] width 0 height 0
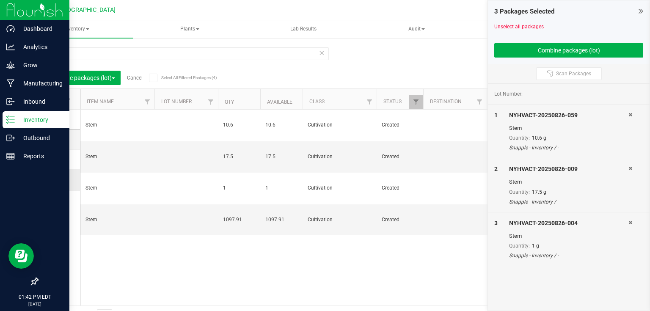
click at [54, 180] on icon at bounding box center [56, 180] width 5 height 0
click at [0, 0] on input "checkbox" at bounding box center [0, 0] width 0 height 0
click at [527, 55] on button "Combine packages (lot)" at bounding box center [568, 50] width 149 height 14
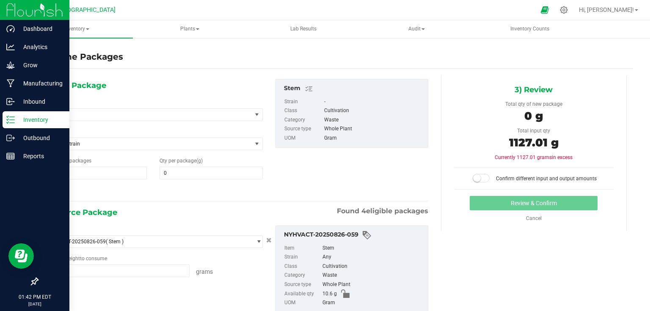
type input "10.6000 g"
type input "17.5000 g"
type input "1.0000 g"
type input "1097.9100 g"
click at [253, 176] on span at bounding box center [210, 173] width 103 height 13
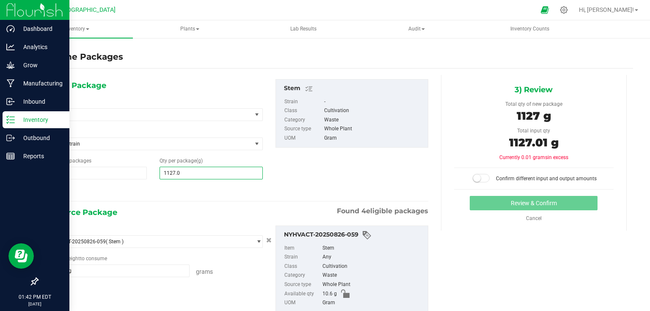
type input "1127.01"
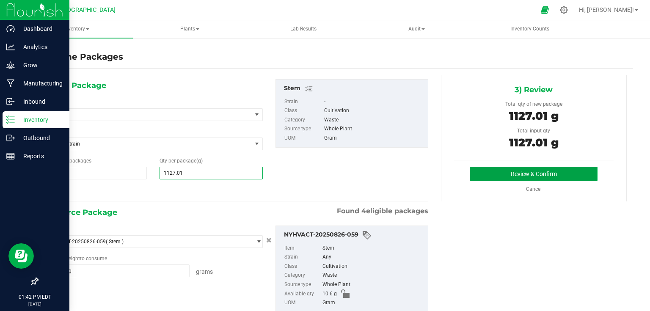
type input "1,127"
click at [518, 168] on button "Review & Confirm" at bounding box center [534, 174] width 128 height 14
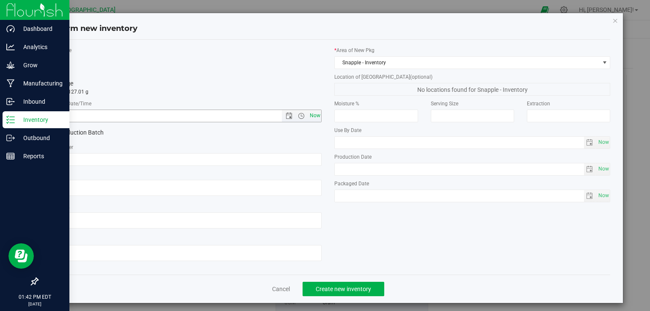
click at [315, 118] on span "Now" at bounding box center [315, 116] width 14 height 12
type input "8/26/2025 1:42 PM"
click at [333, 286] on span "Create new inventory" at bounding box center [343, 289] width 55 height 7
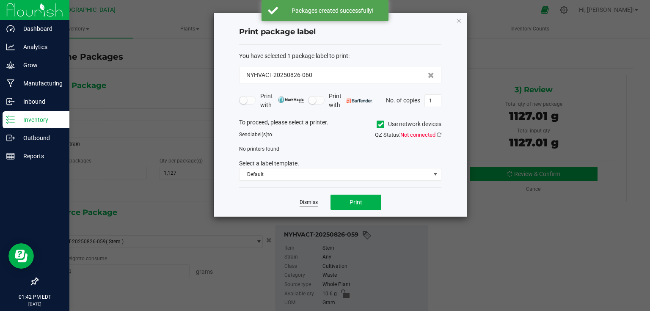
click at [311, 203] on link "Dismiss" at bounding box center [309, 202] width 18 height 7
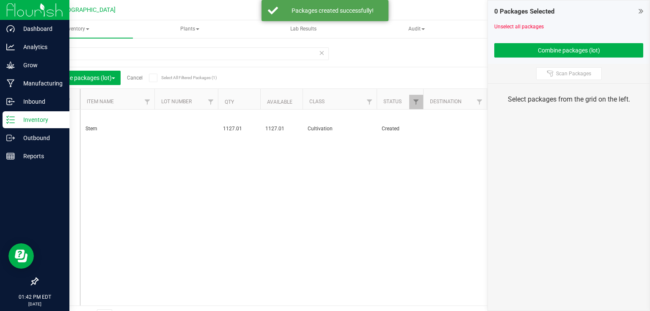
click at [139, 78] on link "Cancel" at bounding box center [135, 78] width 16 height 6
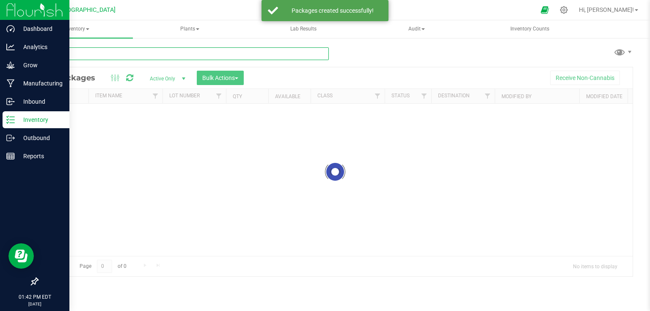
click at [139, 54] on input "text" at bounding box center [182, 53] width 291 height 13
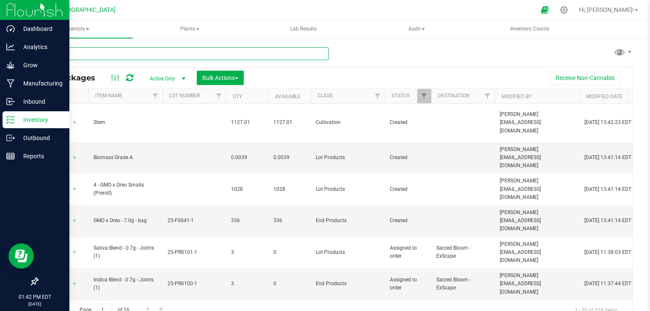
click at [139, 54] on input "text" at bounding box center [182, 53] width 291 height 13
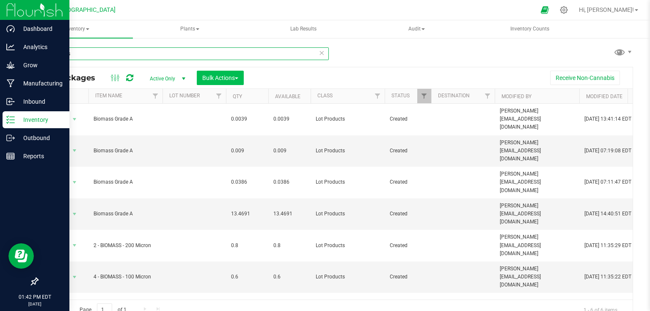
type input "biomass"
click at [241, 80] on button "Bulk Actions" at bounding box center [220, 78] width 47 height 14
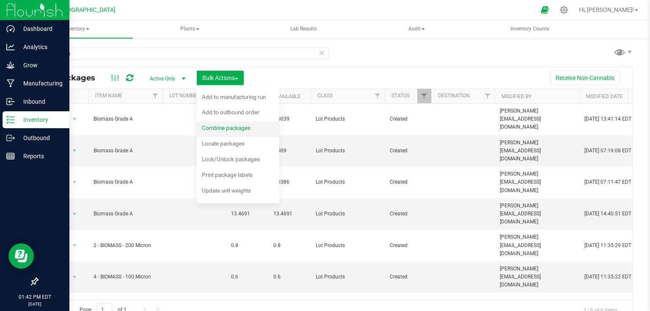
click at [234, 132] on div "Combine packages" at bounding box center [232, 129] width 60 height 14
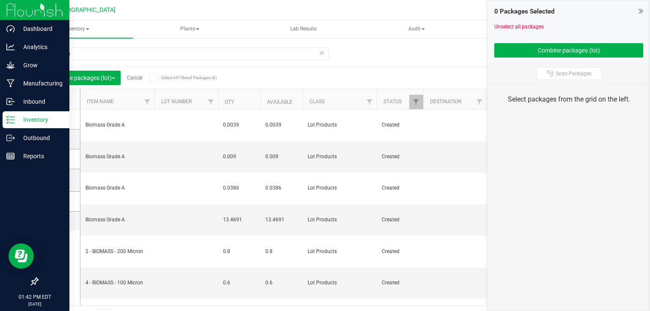
click at [58, 119] on icon at bounding box center [56, 119] width 5 height 0
click at [0, 0] on input "checkbox" at bounding box center [0, 0] width 0 height 0
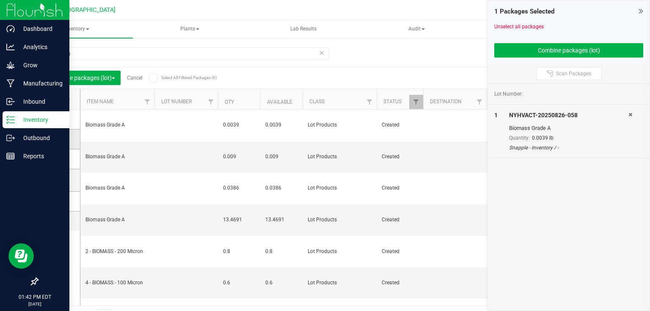
click at [58, 139] on icon at bounding box center [56, 139] width 5 height 0
click at [0, 0] on input "checkbox" at bounding box center [0, 0] width 0 height 0
click at [54, 159] on icon at bounding box center [56, 159] width 5 height 0
click at [0, 0] on input "checkbox" at bounding box center [0, 0] width 0 height 0
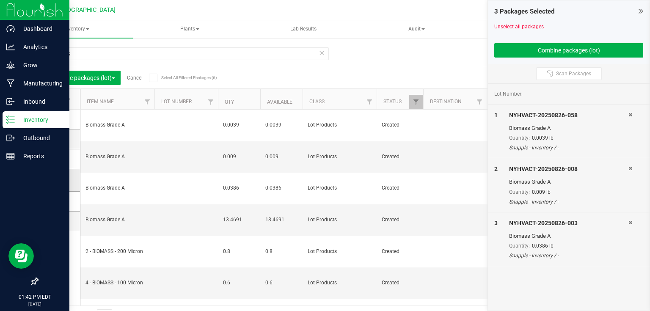
click at [60, 181] on span at bounding box center [57, 180] width 8 height 8
click at [0, 0] on input "checkbox" at bounding box center [0, 0] width 0 height 0
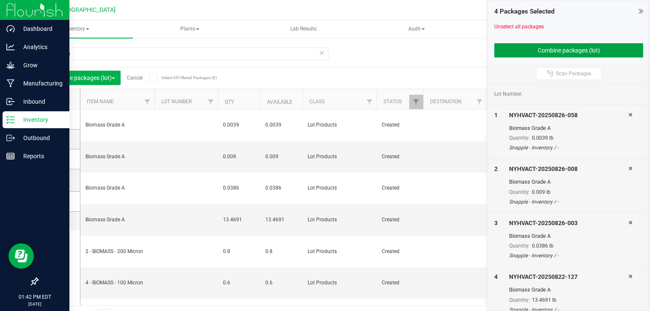
click at [509, 47] on button "Combine packages (lot)" at bounding box center [568, 50] width 149 height 14
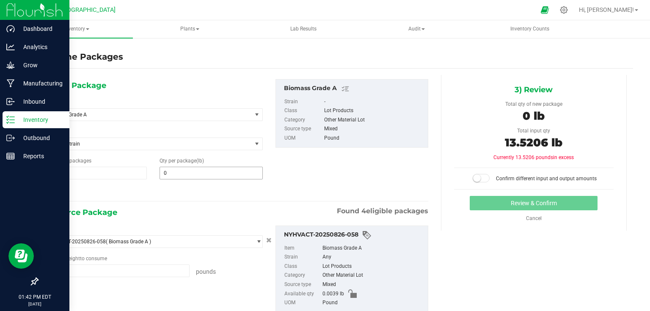
type input "0.0039 lb"
type input "0.0090 lb"
type input "0.0386 lb"
type input "13.4691 lb"
click at [200, 174] on span at bounding box center [210, 173] width 103 height 13
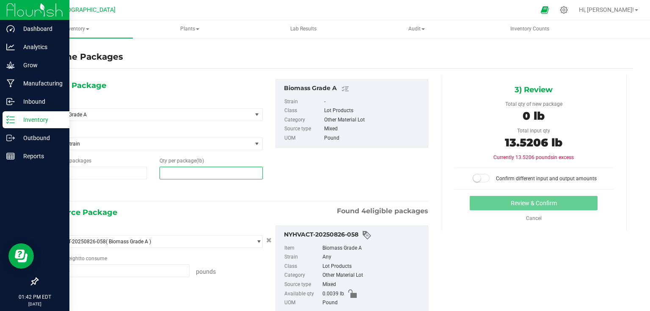
type input "3"
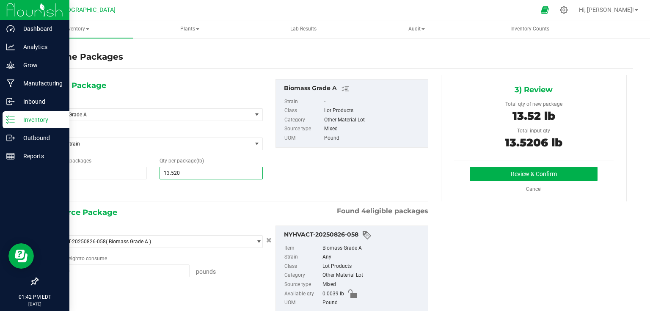
type input "13.5206"
type input "14"
click at [523, 175] on button "Review & Confirm" at bounding box center [534, 174] width 128 height 14
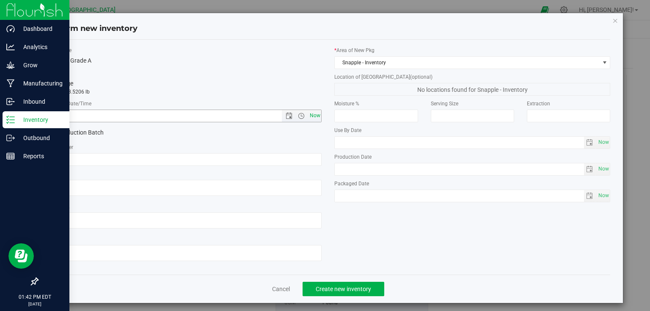
click at [316, 117] on span "Now" at bounding box center [315, 116] width 14 height 12
type input "8/26/2025 1:42 PM"
drag, startPoint x: 352, startPoint y: 281, endPoint x: 352, endPoint y: 287, distance: 5.9
click at [352, 286] on div "Cancel Create new inventory" at bounding box center [328, 289] width 564 height 28
click at [354, 287] on span "Create new inventory" at bounding box center [343, 289] width 55 height 7
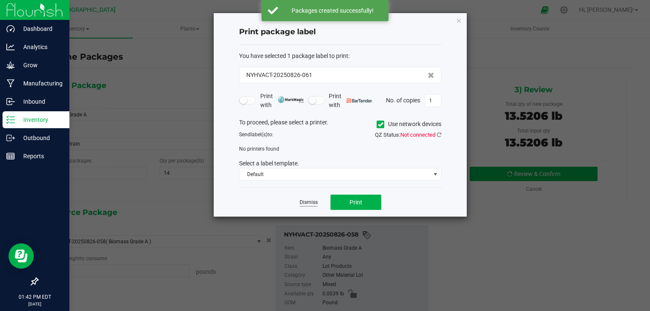
click at [307, 199] on link "Dismiss" at bounding box center [309, 202] width 18 height 7
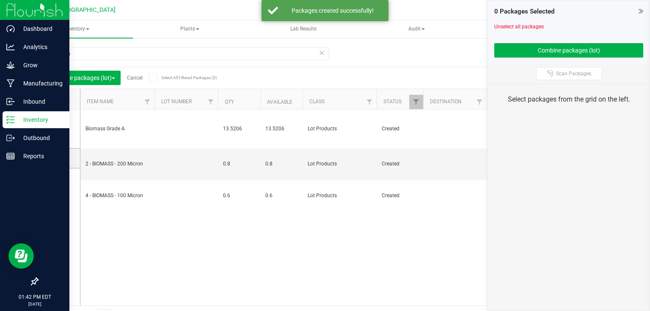
click at [642, 10] on icon at bounding box center [640, 11] width 5 height 8
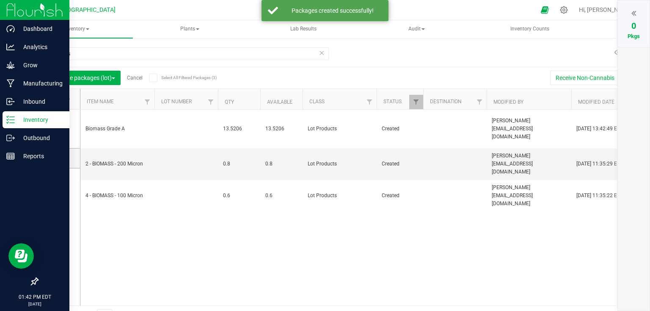
click at [131, 78] on link "Cancel" at bounding box center [135, 78] width 16 height 6
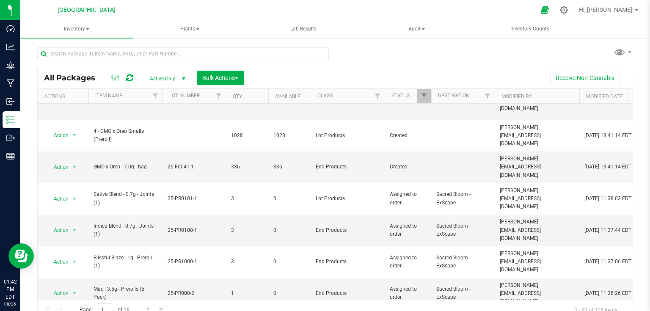
scroll to position [68, 0]
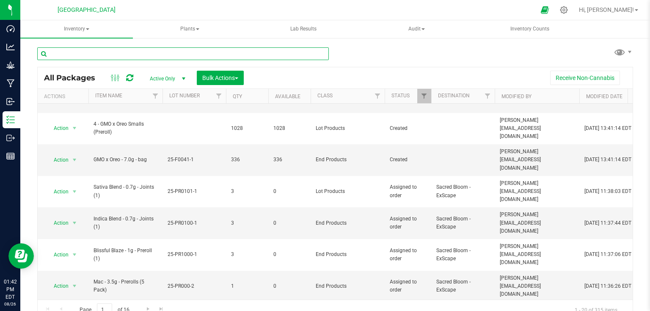
click at [134, 52] on input "text" at bounding box center [182, 53] width 291 height 13
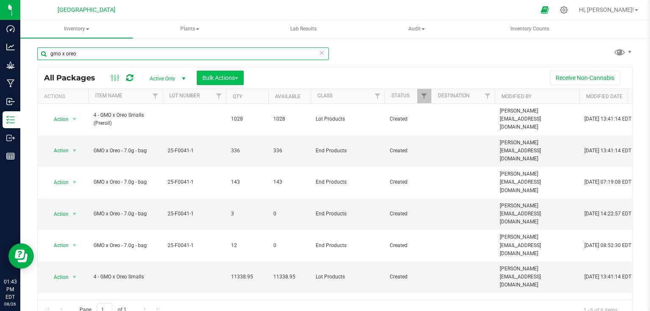
type input "gmo x oreo"
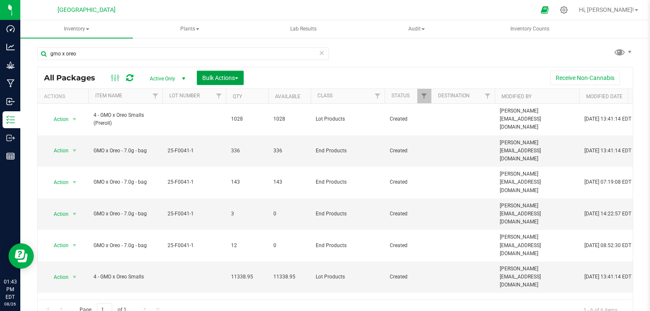
click at [215, 75] on span "Bulk Actions" at bounding box center [220, 77] width 36 height 7
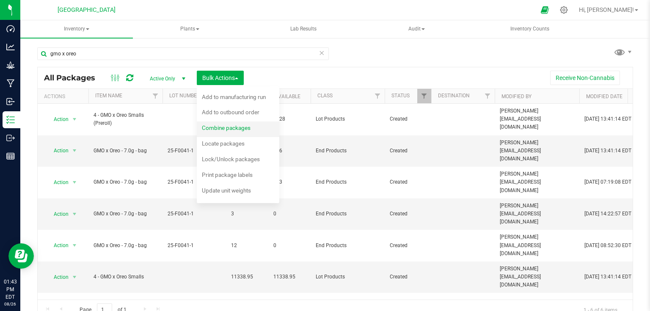
click at [219, 135] on div "Combine packages" at bounding box center [232, 129] width 60 height 14
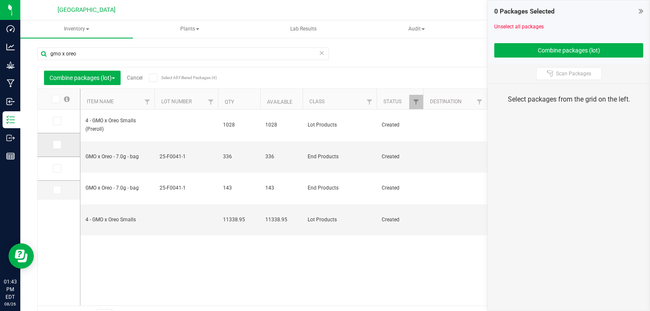
click at [58, 145] on icon at bounding box center [56, 145] width 5 height 0
click at [0, 0] on input "checkbox" at bounding box center [0, 0] width 0 height 0
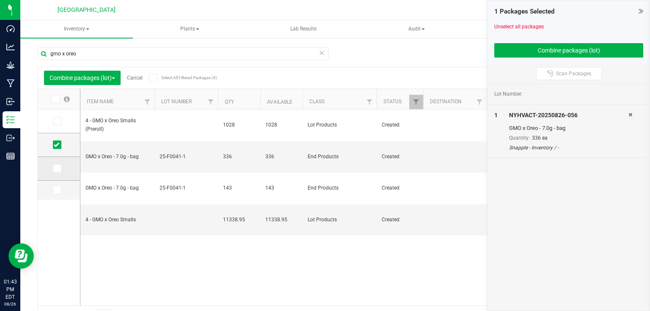
click at [59, 172] on span at bounding box center [57, 168] width 8 height 8
click at [0, 0] on input "checkbox" at bounding box center [0, 0] width 0 height 0
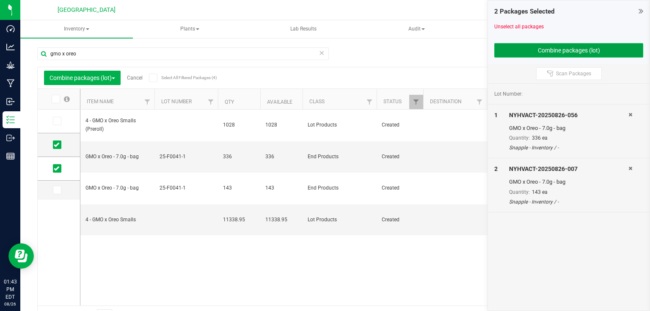
click at [517, 53] on button "Combine packages (lot)" at bounding box center [568, 50] width 149 height 14
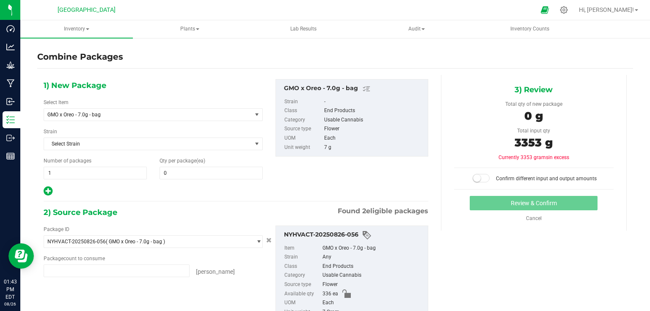
type input "336 ea"
type input "143 ea"
click at [232, 171] on span at bounding box center [210, 173] width 103 height 13
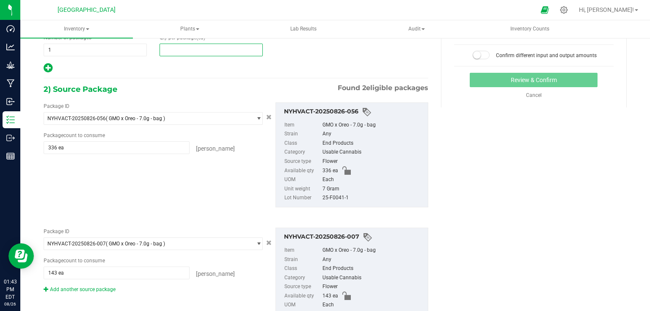
scroll to position [135, 0]
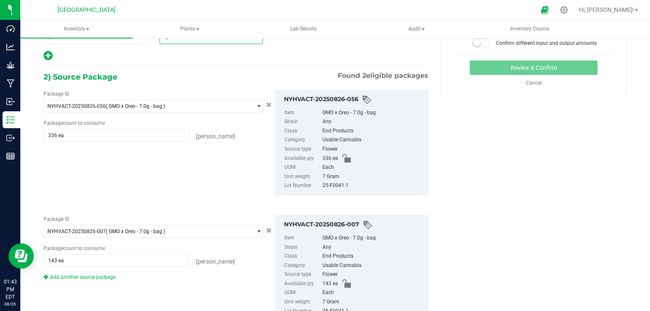
type input "479"
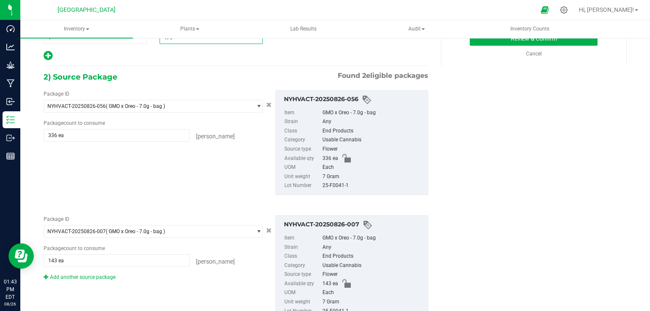
scroll to position [34, 0]
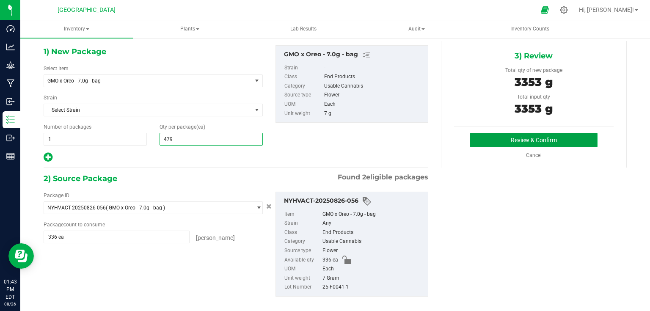
type input "479"
click at [517, 138] on button "Review & Confirm" at bounding box center [534, 140] width 128 height 14
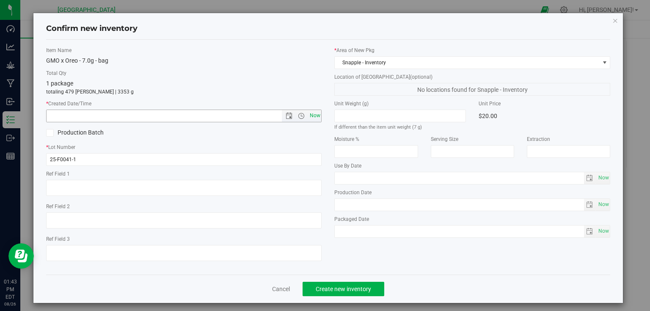
click at [313, 114] on span "Now" at bounding box center [315, 116] width 14 height 12
type input "8/26/2025 1:43 PM"
click at [337, 290] on span "Create new inventory" at bounding box center [343, 289] width 55 height 7
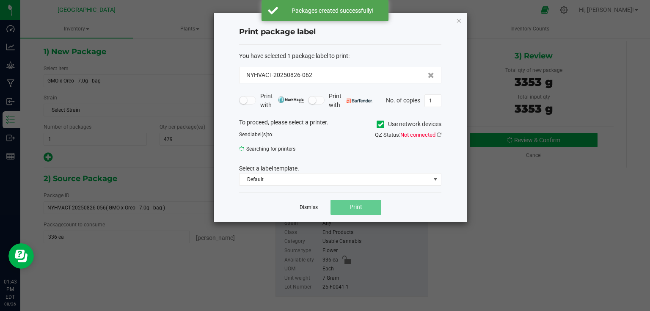
click at [310, 206] on link "Dismiss" at bounding box center [309, 207] width 18 height 7
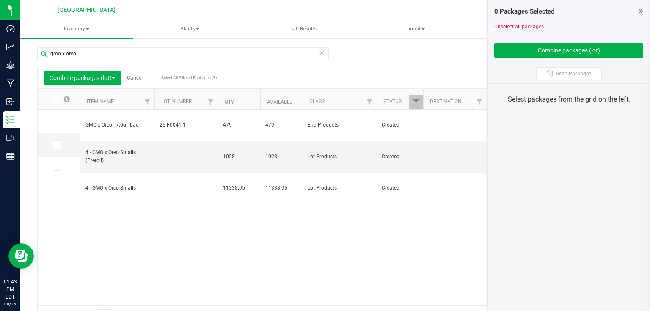
click at [136, 76] on link "Cancel" at bounding box center [135, 78] width 16 height 6
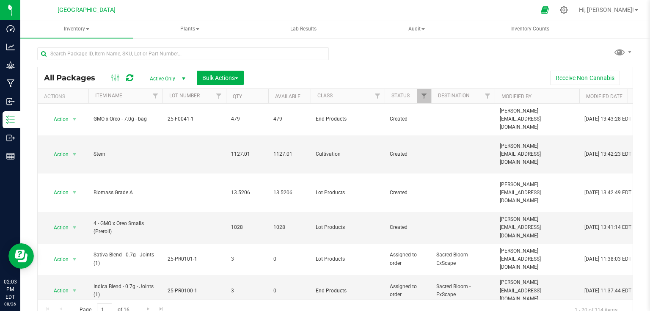
click at [136, 76] on div "All Packages" at bounding box center [93, 78] width 99 height 10
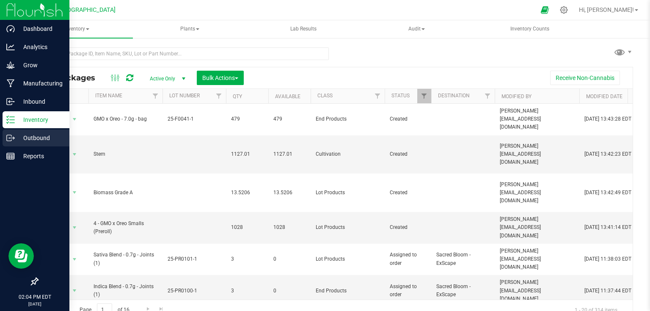
click at [12, 139] on icon at bounding box center [10, 138] width 8 height 8
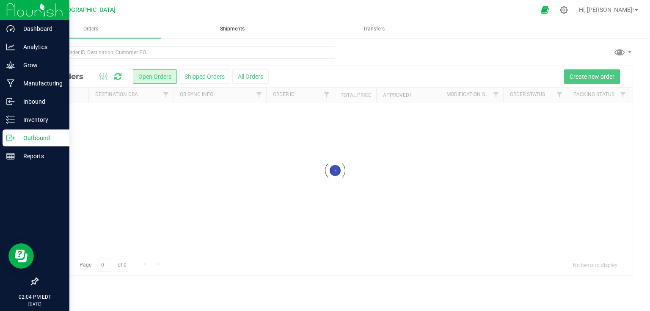
click at [243, 27] on span "Shipments" at bounding box center [232, 28] width 47 height 7
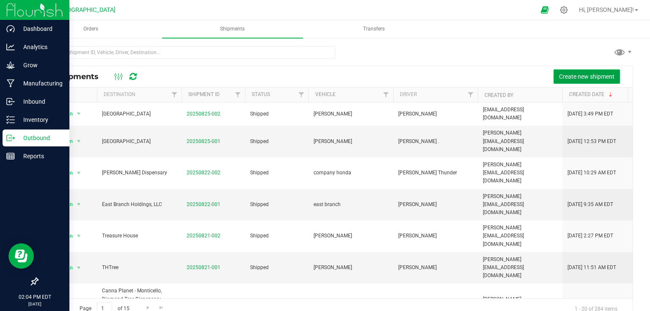
click at [572, 80] on button "Create new shipment" at bounding box center [586, 76] width 66 height 14
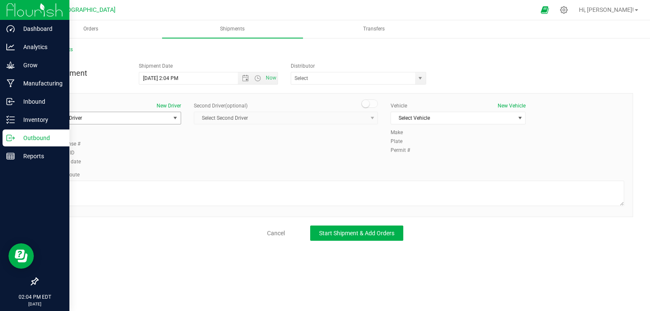
click at [139, 118] on span "Select Driver" at bounding box center [109, 118] width 124 height 12
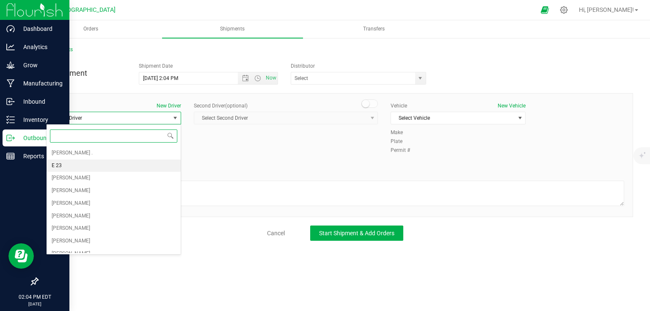
click at [91, 164] on li "E 23" at bounding box center [114, 165] width 134 height 13
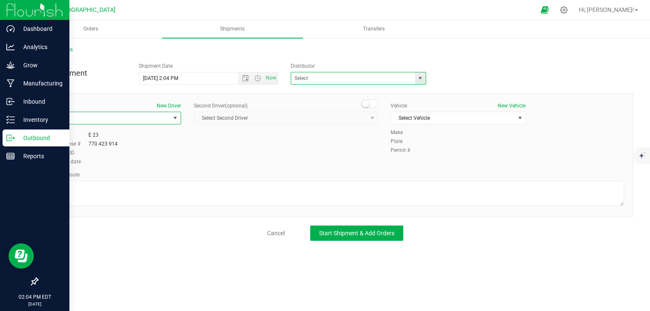
click at [338, 84] on span at bounding box center [358, 78] width 135 height 13
click at [337, 74] on input "text" at bounding box center [351, 78] width 120 height 12
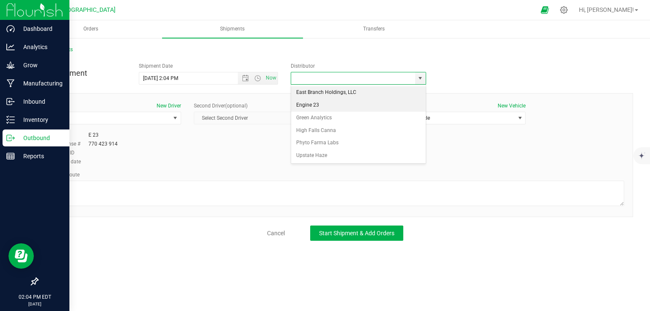
click at [313, 104] on li "Engine 23" at bounding box center [358, 105] width 135 height 13
type input "Engine 23"
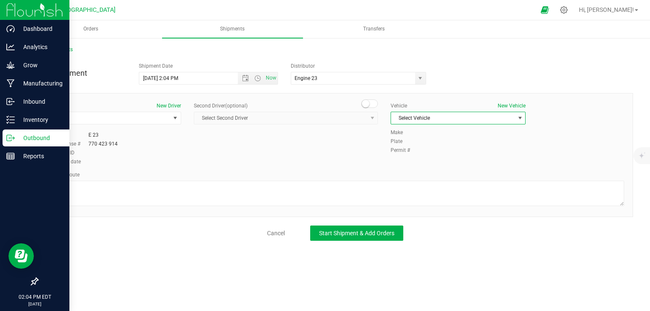
click at [457, 115] on span "Select Vehicle" at bounding box center [453, 118] width 124 height 12
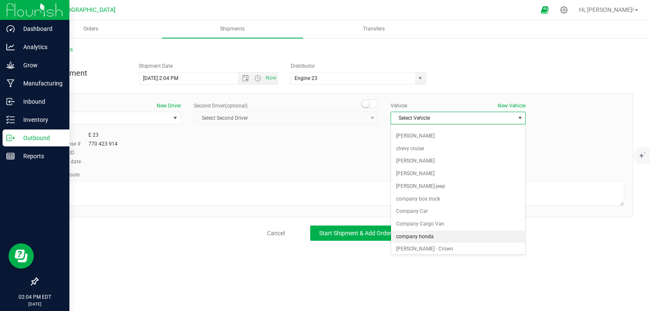
scroll to position [108, 0]
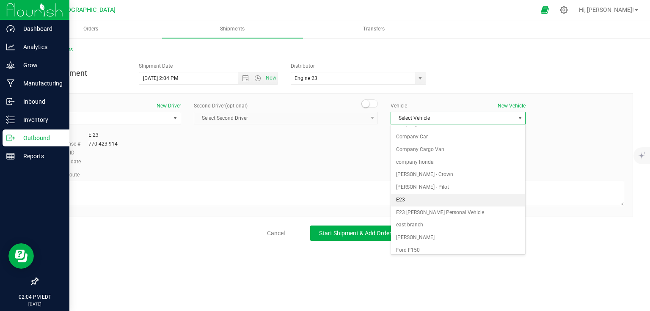
click at [415, 199] on li "E23" at bounding box center [458, 200] width 134 height 13
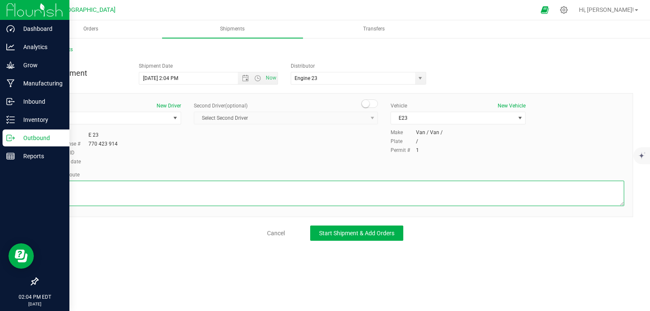
click at [329, 188] on textarea at bounding box center [335, 193] width 578 height 25
type textarea "gps"
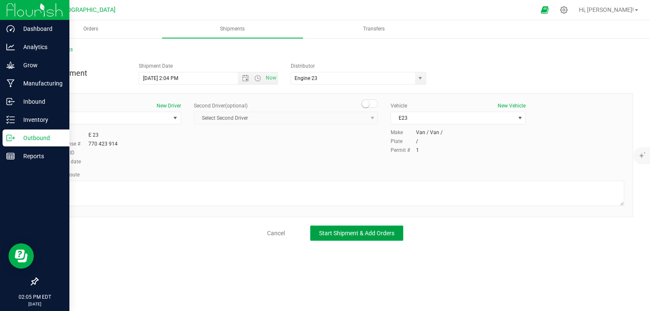
click at [340, 234] on span "Start Shipment & Add Orders" at bounding box center [356, 233] width 75 height 7
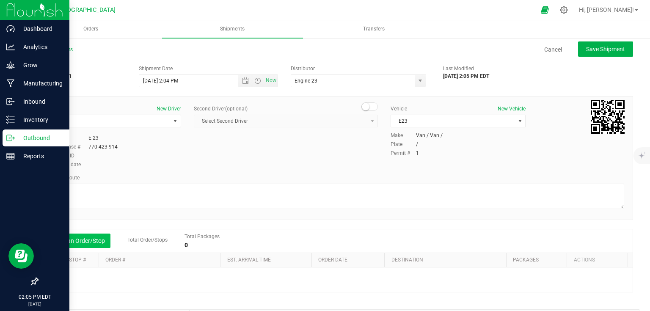
click at [80, 243] on button "Add an Order/Stop" at bounding box center [77, 241] width 66 height 14
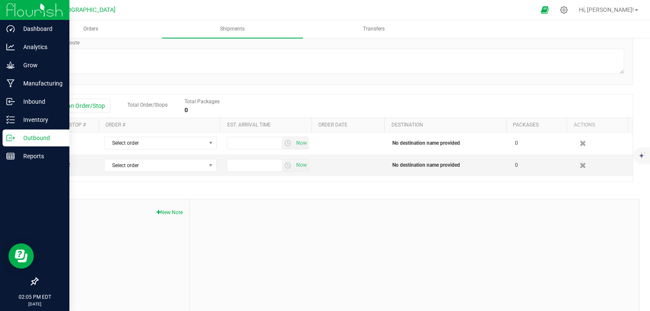
scroll to position [135, 0]
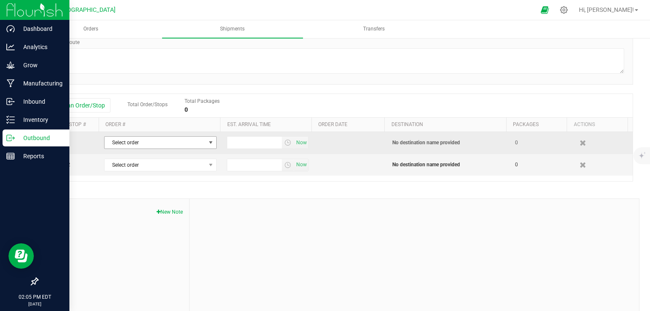
click at [166, 143] on span "Select order" at bounding box center [154, 143] width 101 height 12
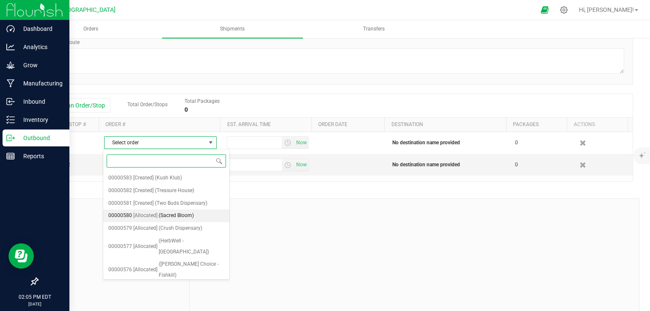
scroll to position [115, 0]
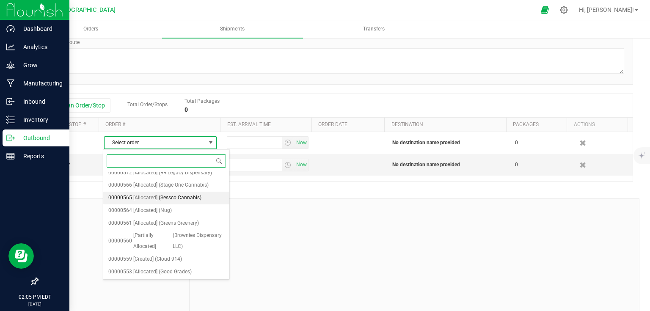
drag, startPoint x: 177, startPoint y: 177, endPoint x: 171, endPoint y: 177, distance: 6.3
click at [178, 192] on span "(Sessco Cannabis)" at bounding box center [180, 197] width 43 height 11
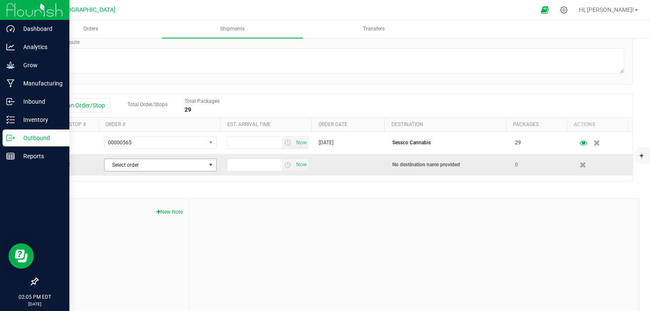
click at [180, 166] on span "Select order" at bounding box center [154, 165] width 101 height 12
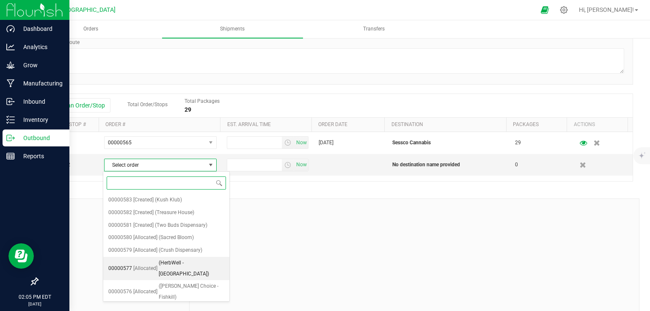
scroll to position [34, 0]
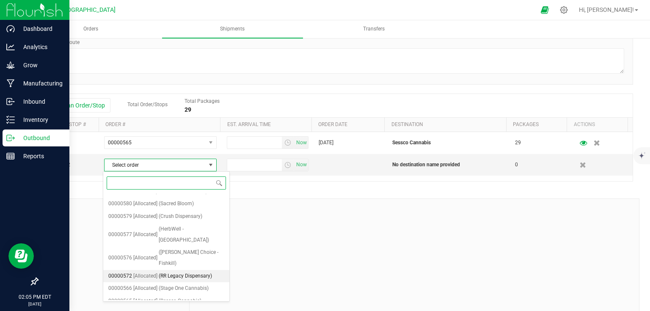
click at [184, 271] on span "(RR Legacy Dispensary)" at bounding box center [185, 276] width 53 height 11
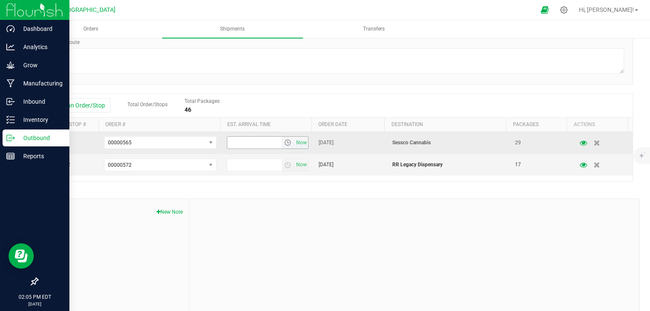
click at [284, 140] on span "select" at bounding box center [287, 142] width 7 height 7
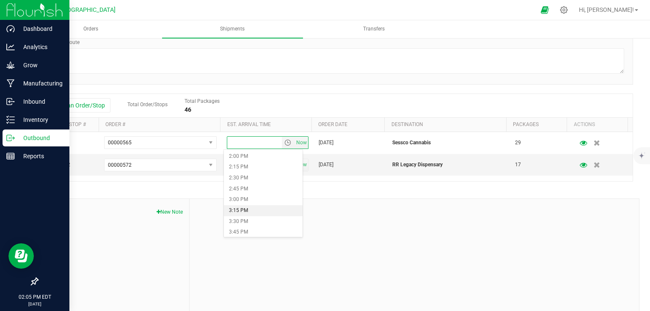
scroll to position [745, 0]
click at [253, 190] on li "6:00 PM" at bounding box center [263, 195] width 79 height 11
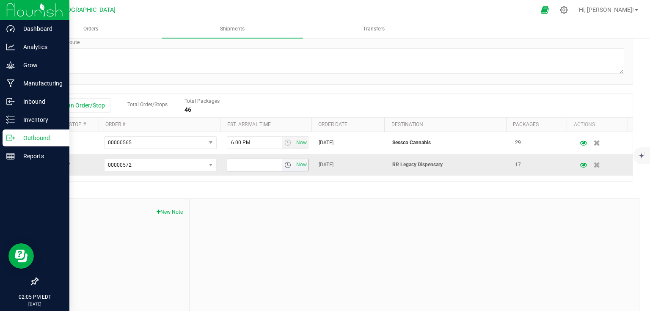
click at [284, 168] on span "select" at bounding box center [287, 165] width 7 height 7
click at [250, 211] on li "5:45 PM" at bounding box center [263, 206] width 79 height 11
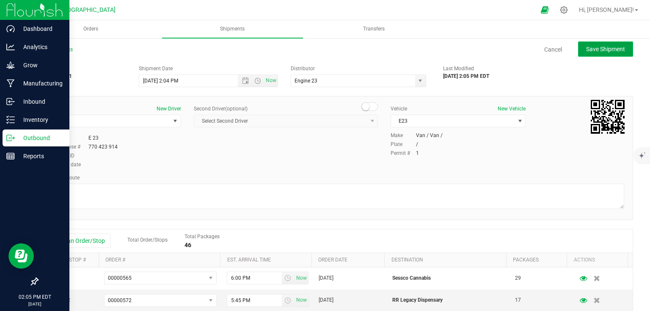
click at [591, 52] on button "Save Shipment" at bounding box center [605, 48] width 55 height 15
type input "8/26/2025 6:04 PM"
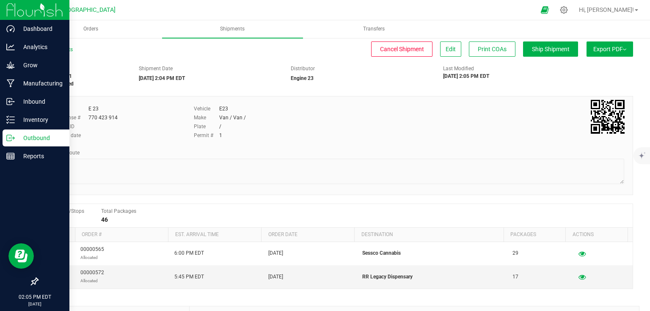
click at [604, 55] on button "Export PDF" at bounding box center [609, 48] width 47 height 15
click at [594, 79] on span "Manifest by Lot" at bounding box center [587, 80] width 35 height 6
click at [594, 79] on div "Shipment # 20250826-001 Orders assigned Shipment Date 08/26/2025 2:04 PM EDT Di…" at bounding box center [335, 74] width 608 height 27
click at [548, 48] on span "Ship Shipment" at bounding box center [551, 49] width 38 height 7
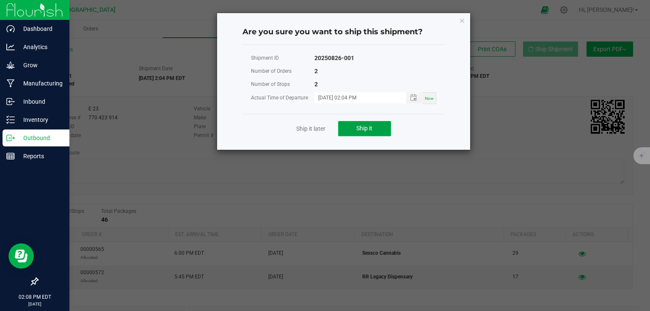
click at [384, 134] on button "Ship it" at bounding box center [364, 128] width 53 height 15
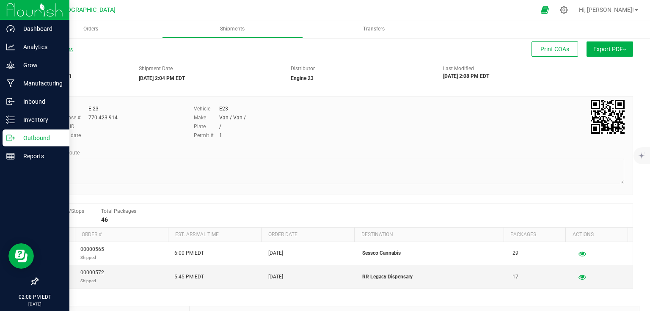
click at [62, 49] on link "All Shipments" at bounding box center [55, 50] width 36 height 6
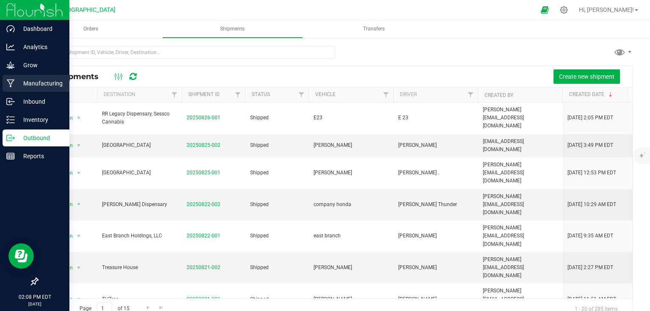
click at [44, 80] on p "Manufacturing" at bounding box center [40, 83] width 51 height 10
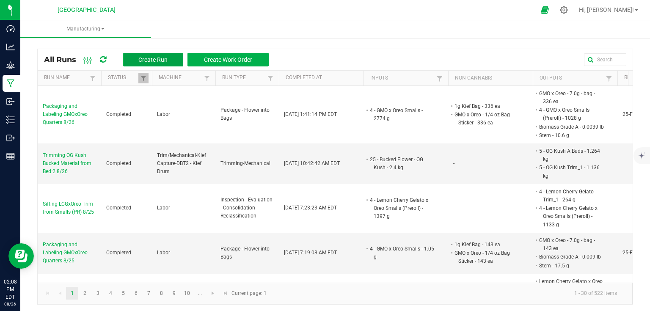
click at [146, 64] on button "Create Run" at bounding box center [153, 60] width 60 height 14
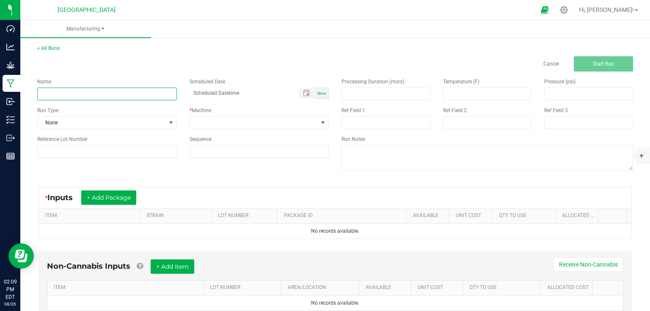
click at [143, 91] on input at bounding box center [107, 94] width 140 height 13
type input "Trimming OG Kush Bucked Material from Bed 2 8/26"
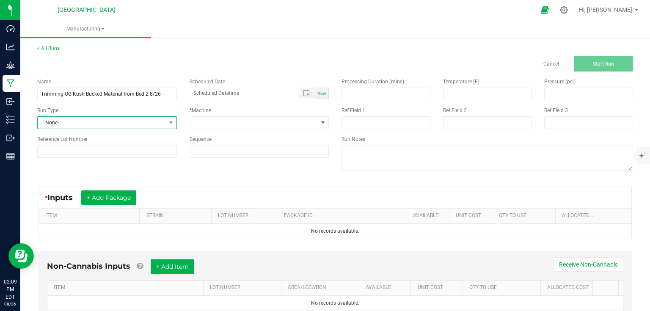
click at [124, 125] on span "None" at bounding box center [102, 123] width 128 height 12
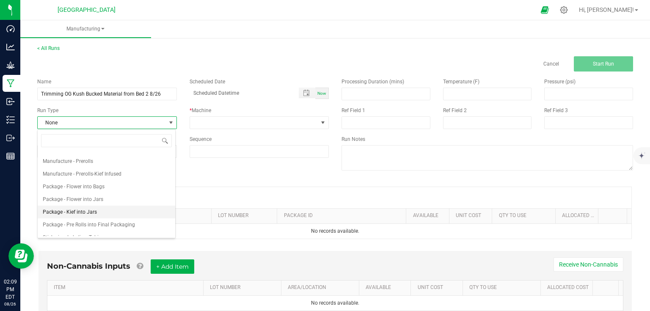
scroll to position [130, 0]
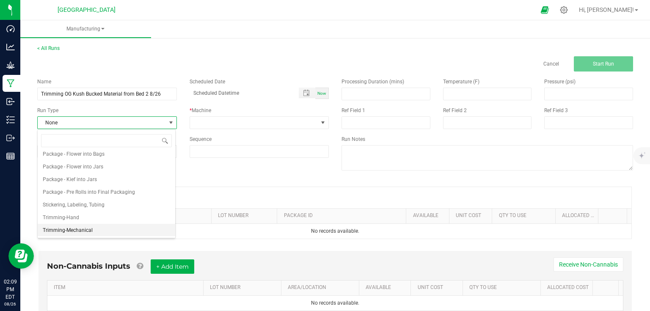
click at [78, 224] on li "Trimming-Mechanical" at bounding box center [106, 230] width 137 height 13
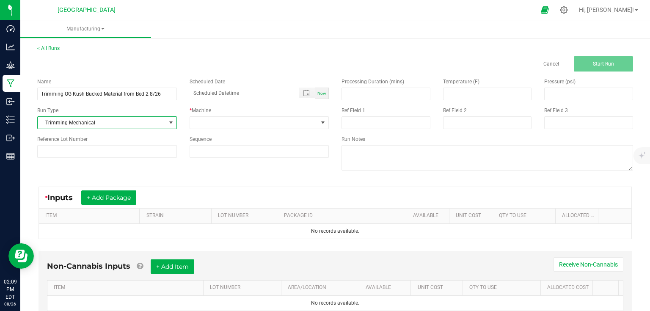
click at [214, 113] on div "* Machine" at bounding box center [260, 111] width 140 height 8
click at [213, 118] on span at bounding box center [254, 123] width 128 height 12
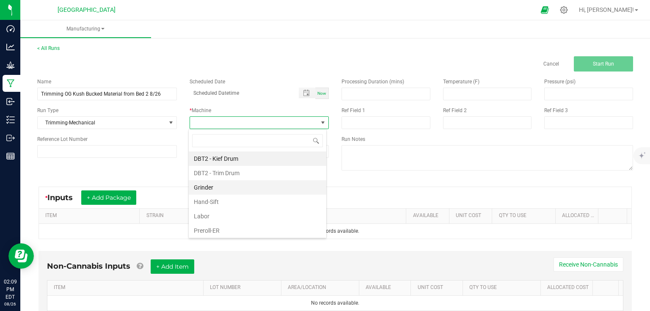
scroll to position [56, 0]
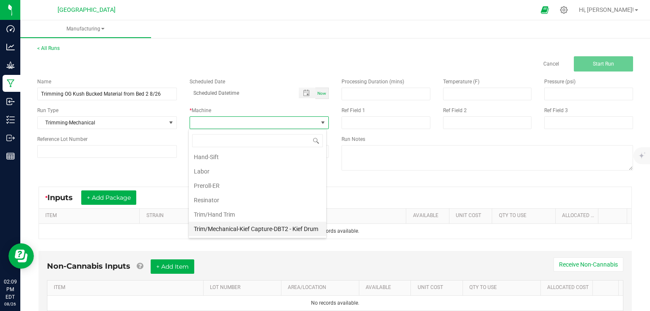
click at [227, 222] on li "Trim/Mechanical-Kief Capture-DBT2 - Kief Drum" at bounding box center [257, 229] width 137 height 14
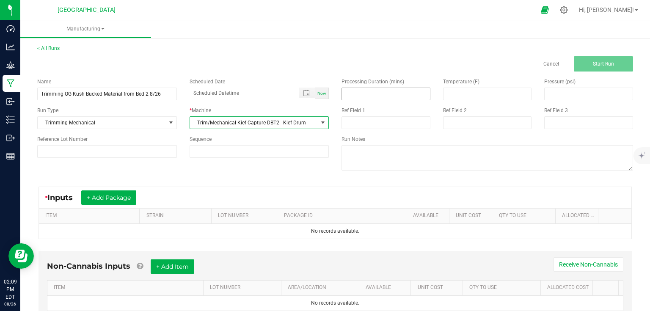
click at [385, 91] on input at bounding box center [386, 94] width 88 height 12
click at [406, 122] on input at bounding box center [385, 122] width 89 height 13
type input "15"
click at [362, 96] on input "15" at bounding box center [386, 94] width 88 height 12
click at [115, 193] on button "+ Add Package" at bounding box center [108, 197] width 55 height 14
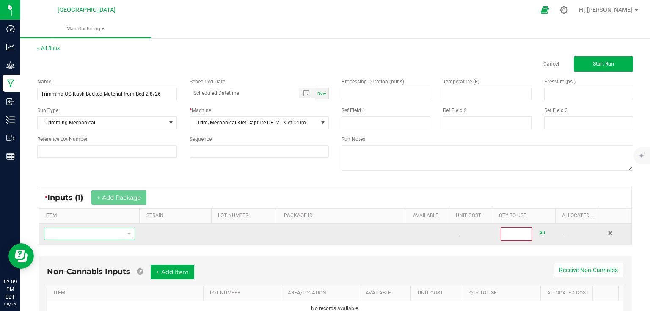
click at [106, 231] on span "NO DATA FOUND" at bounding box center [84, 234] width 80 height 12
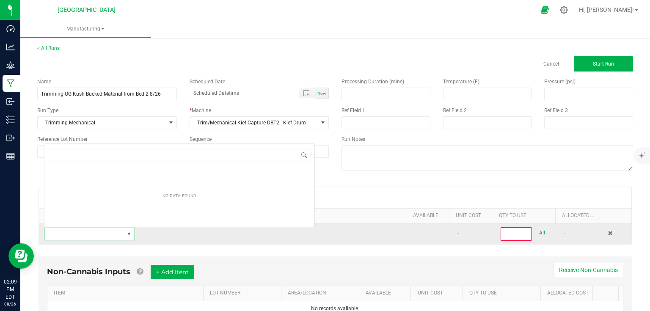
scroll to position [12, 88]
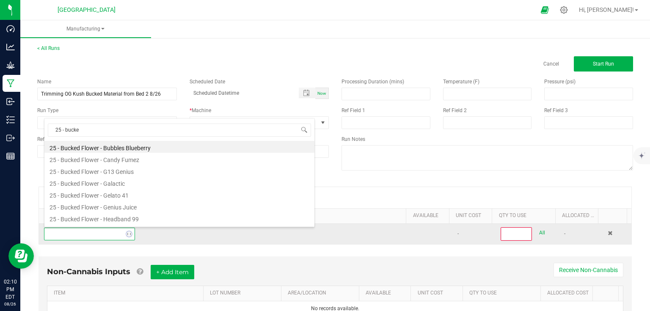
type input "25 - bucked"
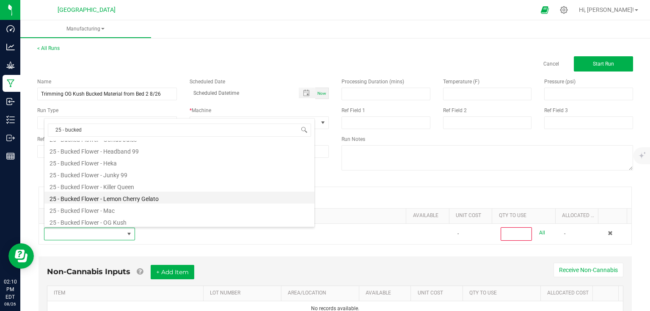
scroll to position [102, 0]
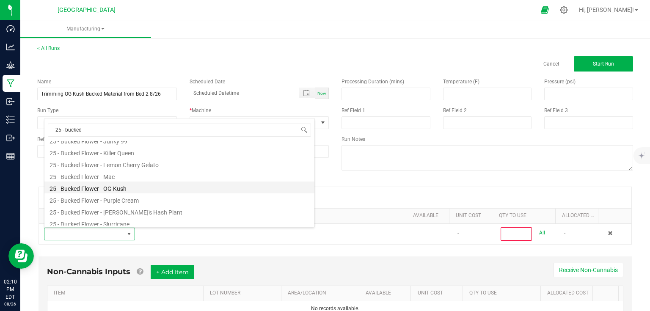
click at [151, 192] on li "25 - Bucked Flower - OG Kush" at bounding box center [179, 187] width 270 height 12
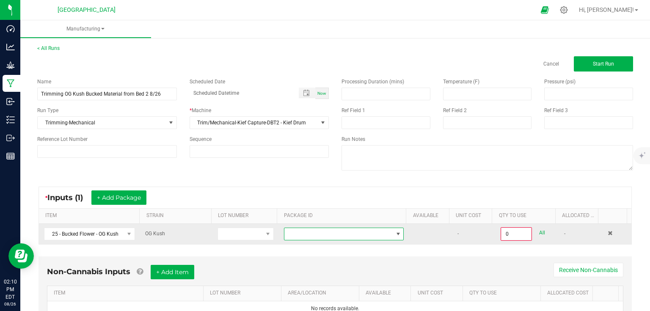
click at [313, 232] on span at bounding box center [338, 234] width 108 height 12
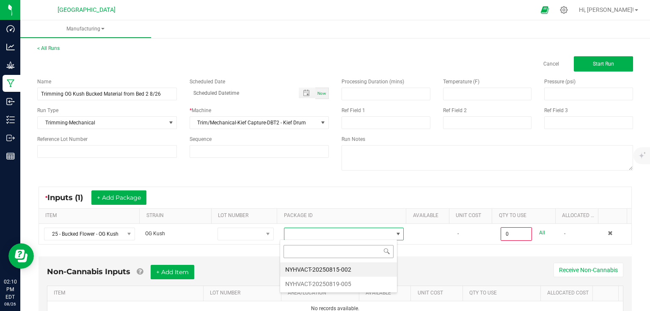
scroll to position [12, 117]
click at [315, 266] on li "NYHVACT-20250815-002" at bounding box center [338, 269] width 117 height 14
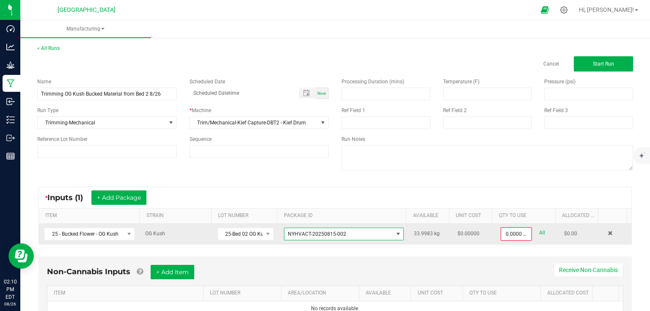
click at [324, 231] on span "NYHVACT-20250815-002" at bounding box center [317, 234] width 58 height 6
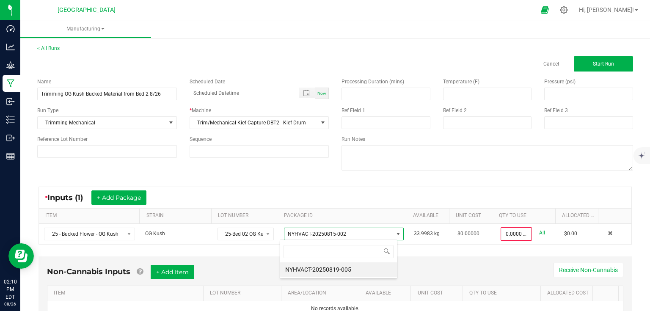
click at [244, 247] on div "* Inputs (1) + Add Package ITEM STRAIN LOT NUMBER PACKAGE ID AVAILABLE Unit Cos…" at bounding box center [335, 215] width 608 height 73
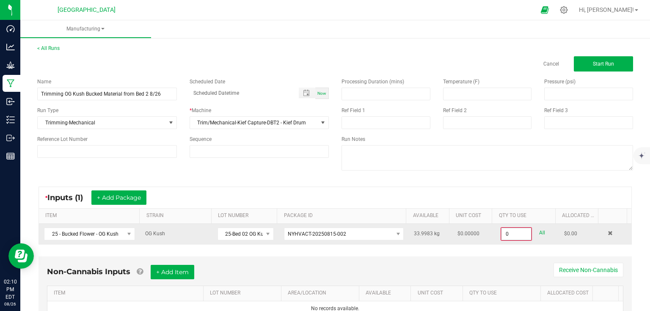
click at [517, 233] on input "0" at bounding box center [516, 234] width 30 height 12
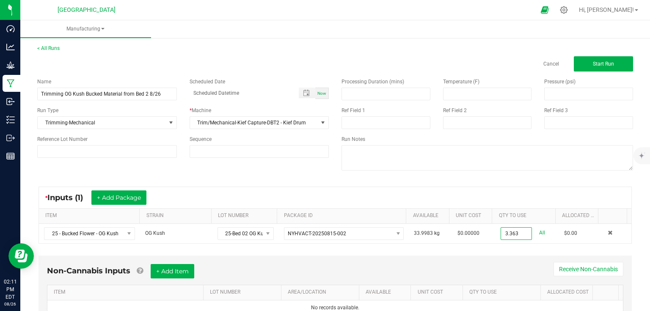
type input "3.3630 kg"
click at [520, 257] on div "Non-Cannabis Inputs + Add Item Receive Non-Cannabis ITEM LOT NUMBER AREA/LOCATI…" at bounding box center [334, 290] width 593 height 69
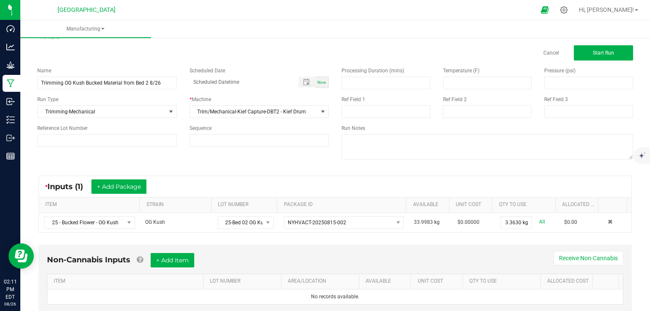
scroll to position [0, 0]
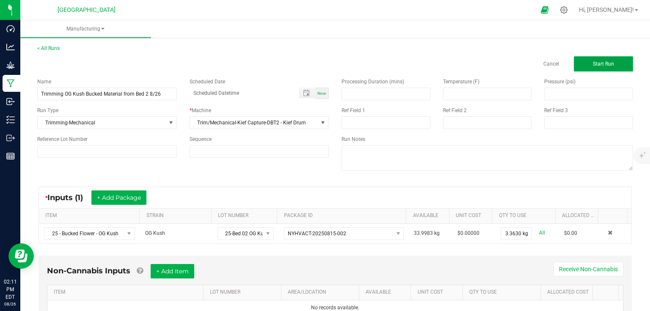
click at [609, 58] on button "Start Run" at bounding box center [603, 63] width 59 height 15
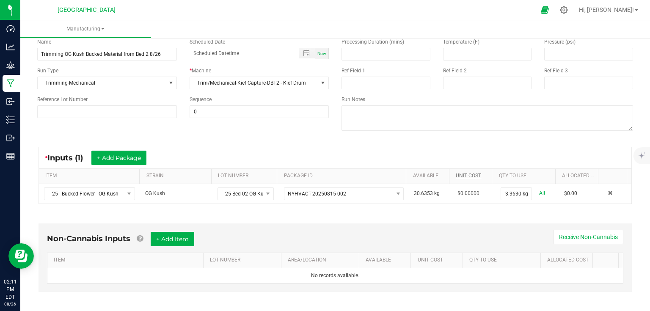
scroll to position [135, 0]
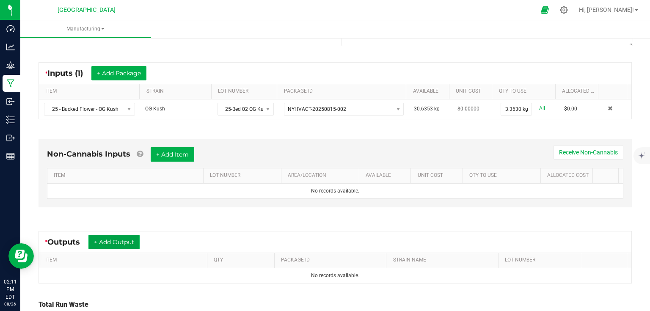
click at [118, 239] on button "+ Add Output" at bounding box center [113, 242] width 51 height 14
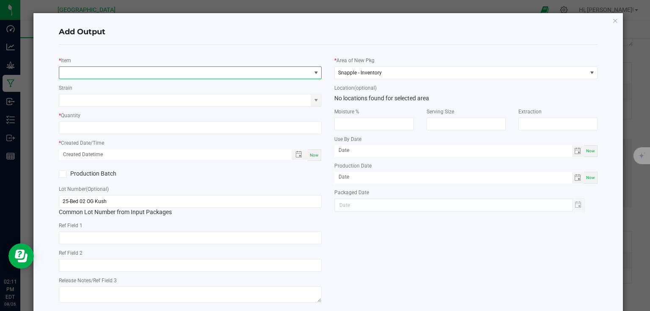
click at [132, 71] on span "NO DATA FOUND" at bounding box center [185, 73] width 252 height 12
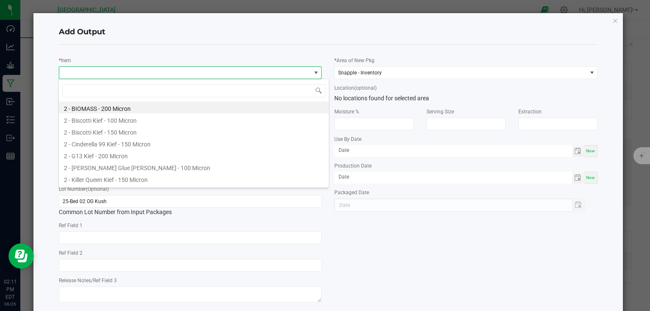
scroll to position [12, 261]
type input "5 - og"
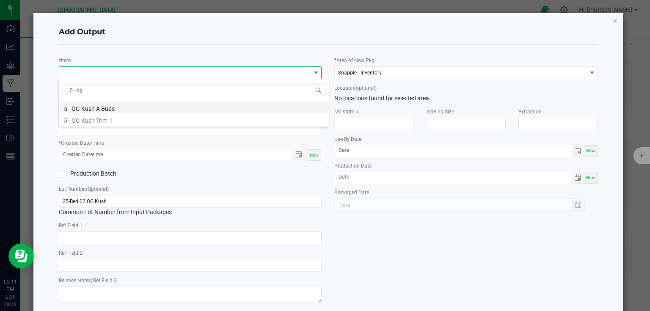
click at [95, 106] on li "5 - OG Kush A Buds" at bounding box center [194, 108] width 270 height 12
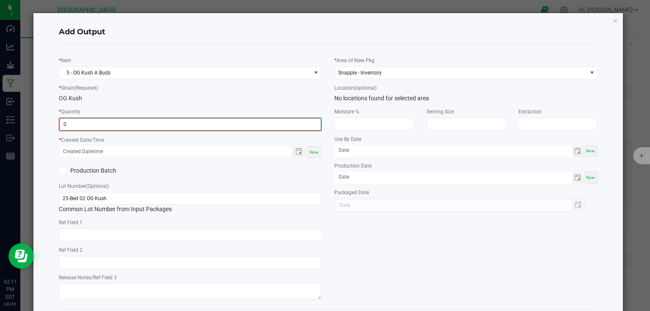
click at [96, 120] on input "0" at bounding box center [190, 124] width 261 height 12
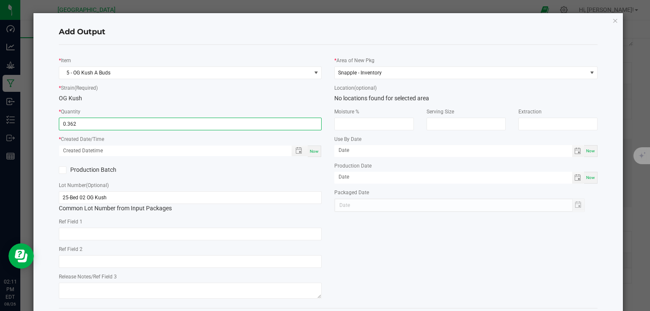
type input "0.3620 kg"
click at [311, 151] on span "Now" at bounding box center [314, 151] width 9 height 5
type input "08/26/2025 2:11 PM"
type input "[DATE]"
click at [304, 175] on div "Production Batch" at bounding box center [190, 170] width 276 height 13
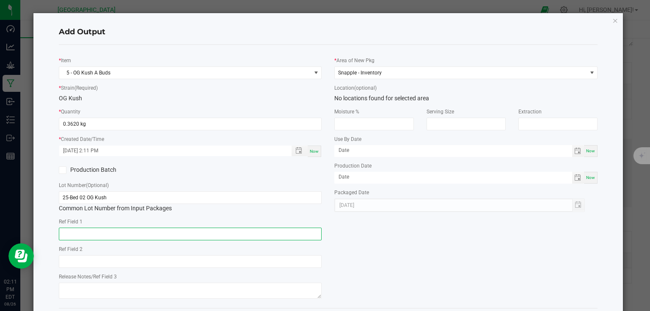
click at [234, 234] on input "text" at bounding box center [190, 234] width 263 height 13
type input "15 min Trim"
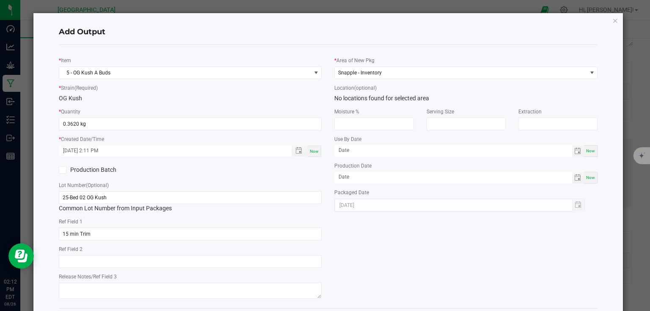
click at [384, 234] on div "* Item 5 - OG Kush A Buds * Strain (Required) OG Kush * Quantity 0.3620 kg * Cr…" at bounding box center [328, 177] width 552 height 250
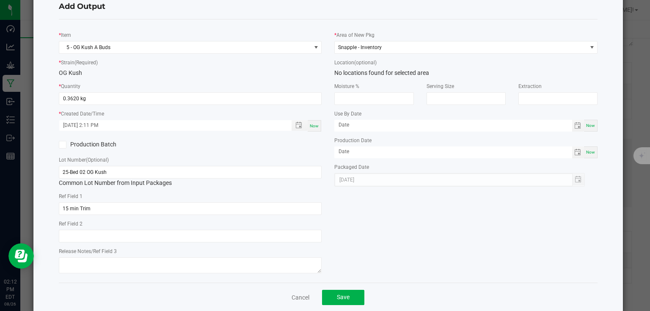
scroll to position [39, 0]
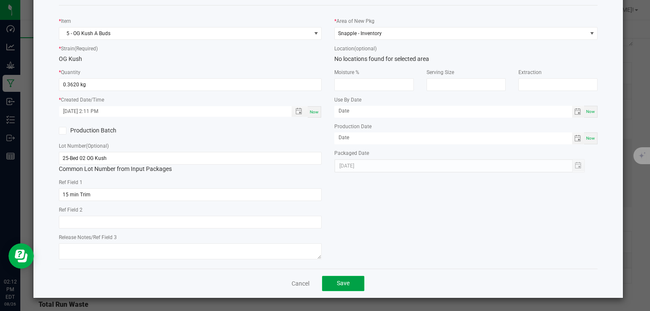
click at [348, 286] on button "Save" at bounding box center [343, 283] width 42 height 15
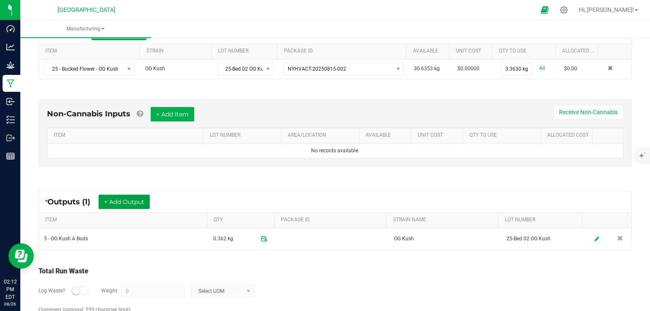
scroll to position [203, 0]
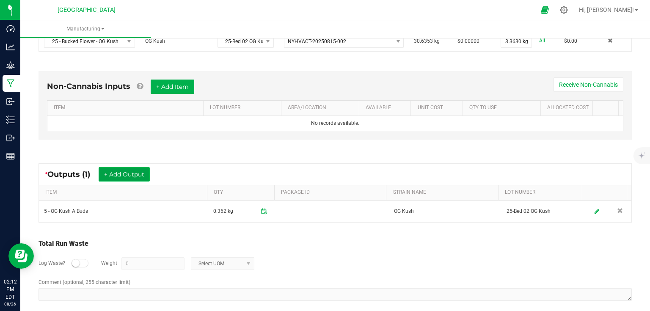
click at [134, 175] on button "+ Add Output" at bounding box center [124, 174] width 51 height 14
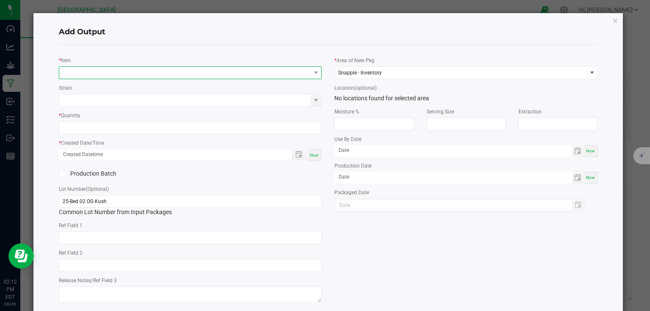
click at [126, 74] on span "NO DATA FOUND" at bounding box center [185, 73] width 252 height 12
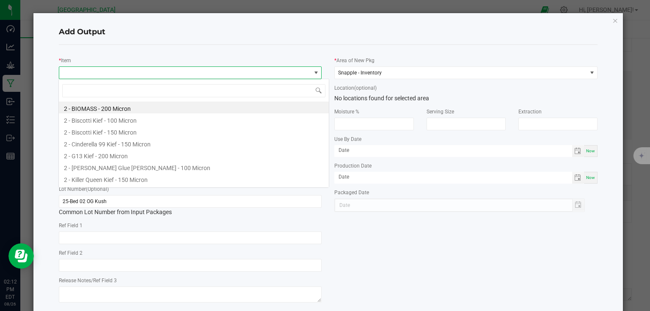
scroll to position [12, 261]
type input "5 - og"
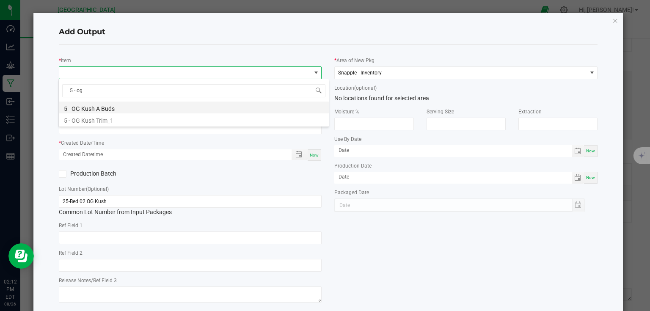
click at [110, 107] on li "5 - OG Kush A Buds" at bounding box center [194, 108] width 270 height 12
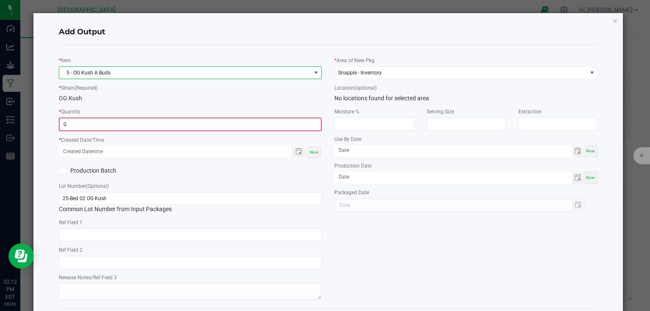
click at [108, 121] on input "0" at bounding box center [190, 124] width 261 height 12
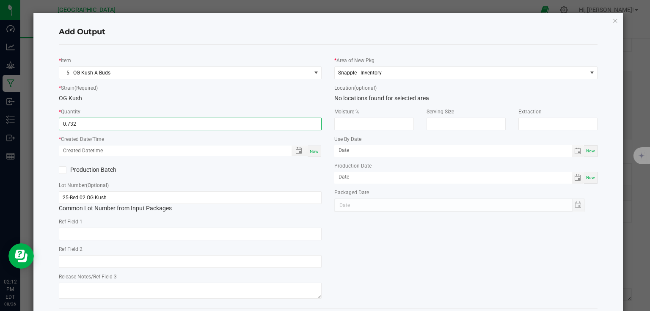
type input "0.7320 kg"
click at [314, 154] on div "Now" at bounding box center [315, 151] width 14 height 11
type input "08/26/2025 2:12 PM"
type input "[DATE]"
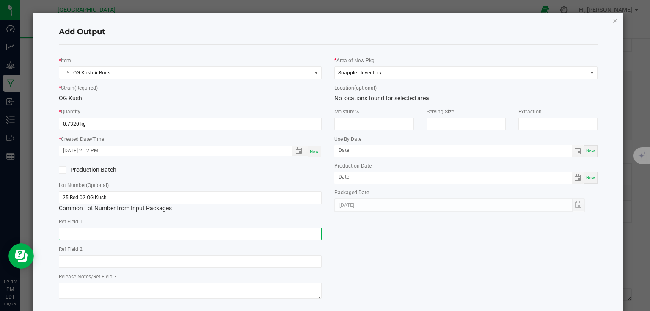
click at [195, 236] on input "text" at bounding box center [190, 234] width 263 height 13
type input "20 min Trim"
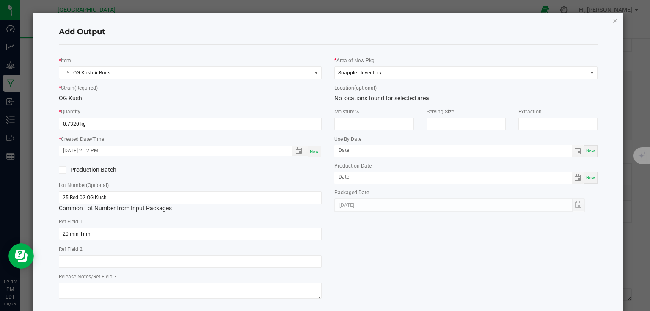
click at [378, 237] on div "* Item 5 - OG Kush A Buds * Strain (Required) OG Kush * Quantity 0.7320 kg * Cr…" at bounding box center [328, 177] width 552 height 250
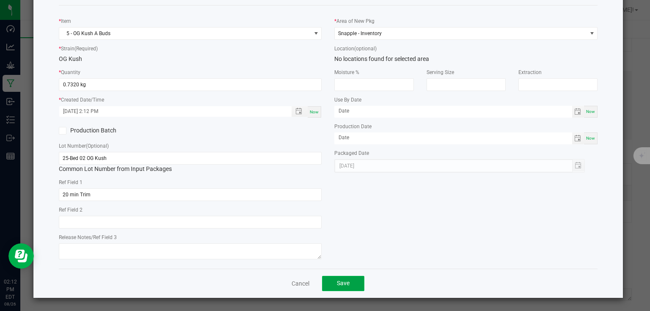
click at [350, 283] on button "Save" at bounding box center [343, 283] width 42 height 15
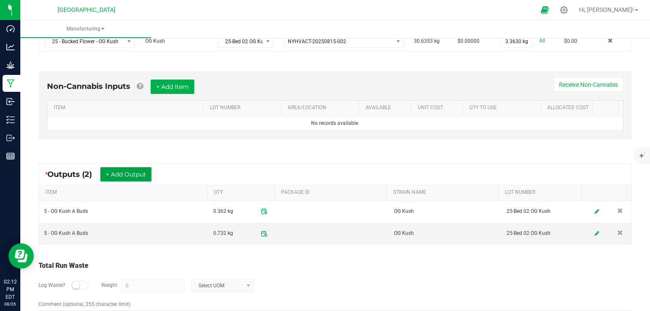
click at [119, 170] on button "+ Add Output" at bounding box center [125, 174] width 51 height 14
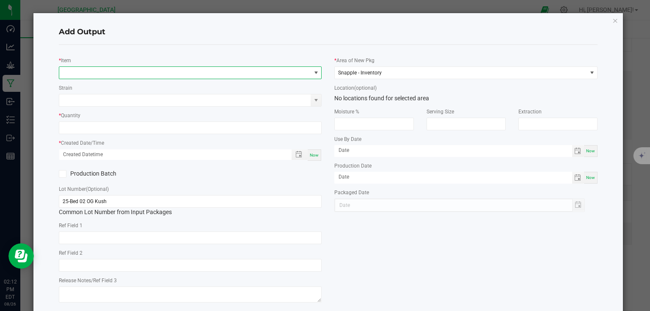
click at [125, 71] on span "NO DATA FOUND" at bounding box center [185, 73] width 252 height 12
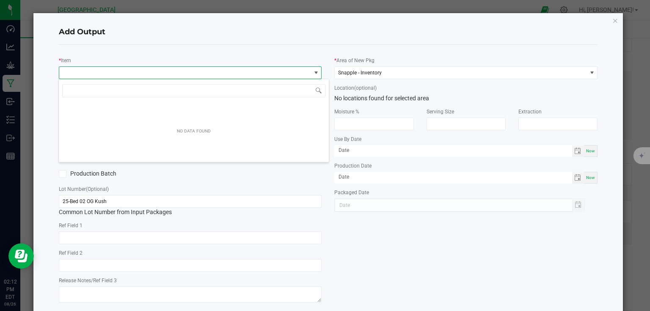
scroll to position [12, 261]
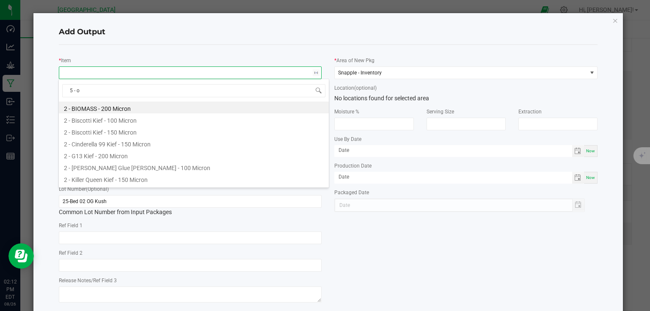
type input "5 - og"
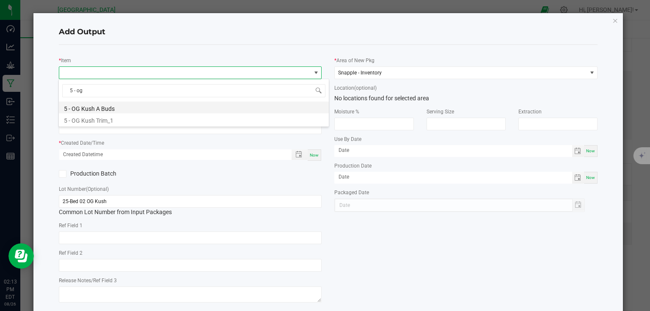
click at [112, 104] on li "5 - OG Kush A Buds" at bounding box center [194, 108] width 270 height 12
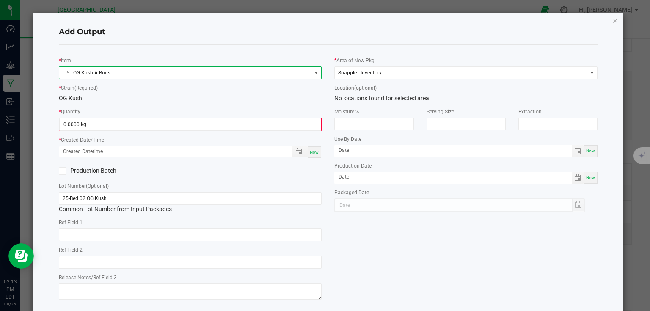
click at [100, 131] on div "* Item 5 - OG Kush A Buds * Strain (Required) OG Kush * Quantity 0.0000 kg * Cr…" at bounding box center [190, 177] width 276 height 250
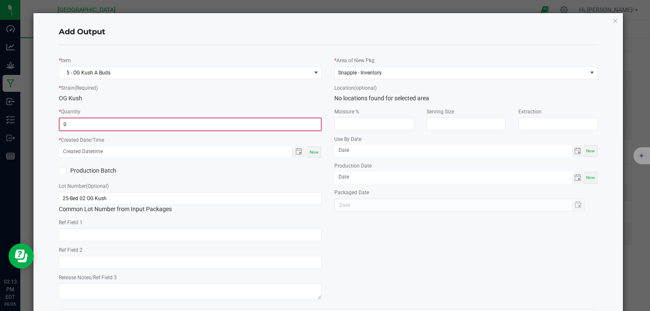
click at [111, 126] on input "0" at bounding box center [190, 124] width 261 height 12
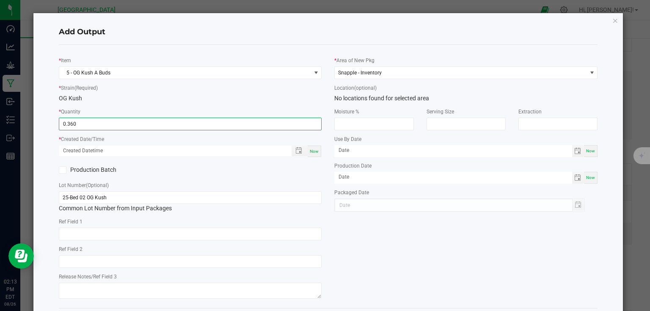
type input "0.3600 kg"
click at [310, 151] on span "Now" at bounding box center [314, 151] width 9 height 5
type input "08/26/2025 2:13 PM"
type input "[DATE]"
click at [310, 173] on div "Production Batch" at bounding box center [190, 170] width 276 height 13
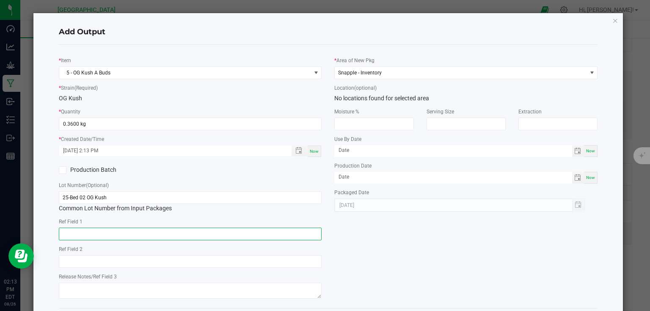
click at [282, 234] on input "text" at bounding box center [190, 234] width 263 height 13
type input "30 min Trm"
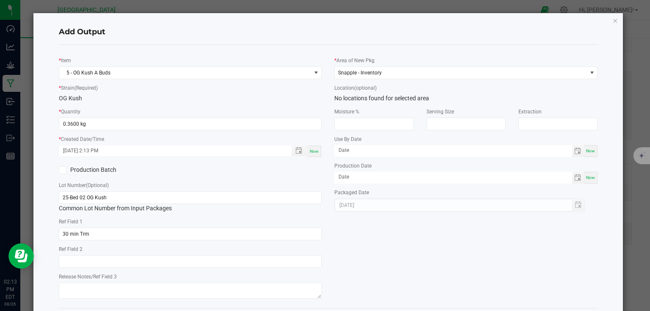
click at [366, 245] on div "* Item 5 - OG Kush A Buds * Strain (Required) OG Kush * Quantity 0.3600 kg * Cr…" at bounding box center [328, 177] width 552 height 250
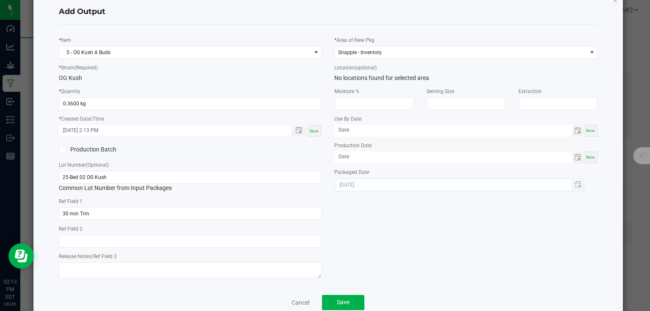
scroll to position [39, 0]
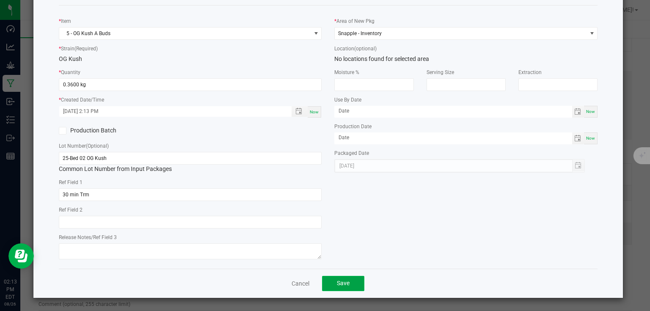
click at [349, 285] on button "Save" at bounding box center [343, 283] width 42 height 15
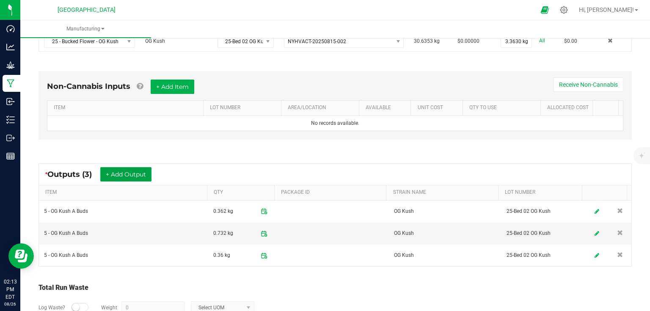
click at [126, 172] on button "+ Add Output" at bounding box center [125, 174] width 51 height 14
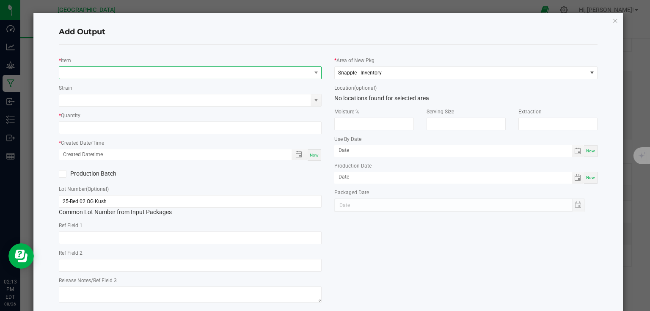
click at [132, 74] on span "NO DATA FOUND" at bounding box center [185, 73] width 252 height 12
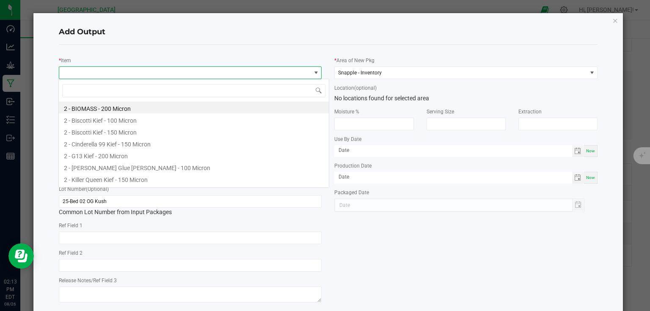
scroll to position [12, 261]
type input "5 - og kush"
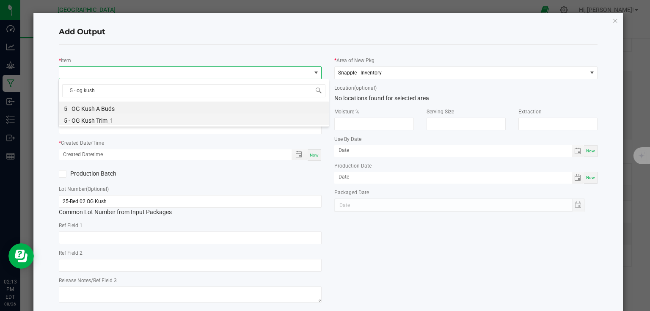
click at [112, 124] on li "5 - OG Kush Trim_1" at bounding box center [194, 119] width 270 height 12
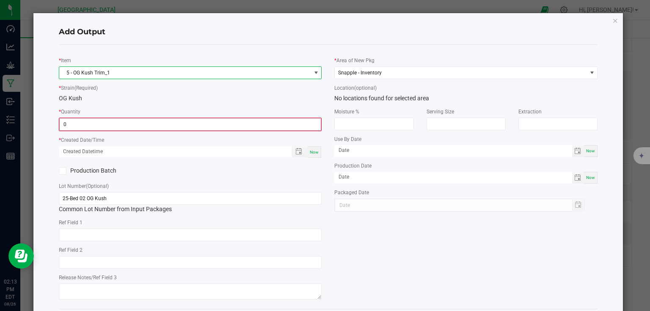
click at [112, 126] on input "0" at bounding box center [190, 124] width 261 height 12
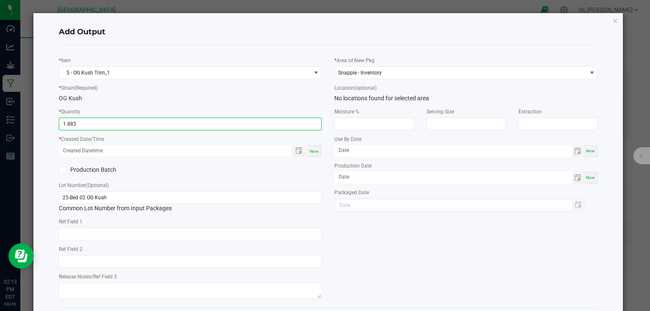
type input "1.8850 kg"
click at [316, 152] on div "Now" at bounding box center [315, 151] width 14 height 11
type input "08/26/2025 2:13 PM"
type input "[DATE]"
click at [314, 158] on div "* Item 5 - OG Kush Trim_1 * Strain (Required) OG Kush * Quantity 1.8850 kg * Cr…" at bounding box center [190, 177] width 276 height 250
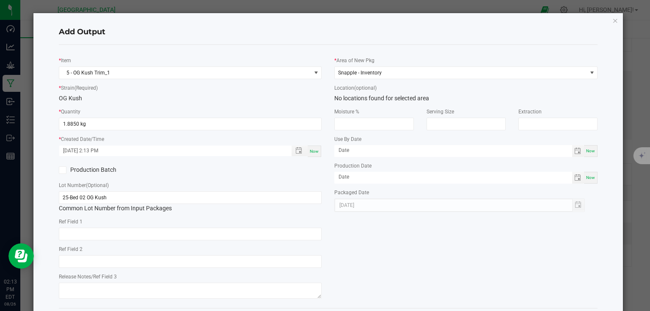
click at [356, 228] on div "* Item 5 - OG Kush Trim_1 * Strain (Required) OG Kush * Quantity 1.8850 kg * Cr…" at bounding box center [328, 177] width 552 height 250
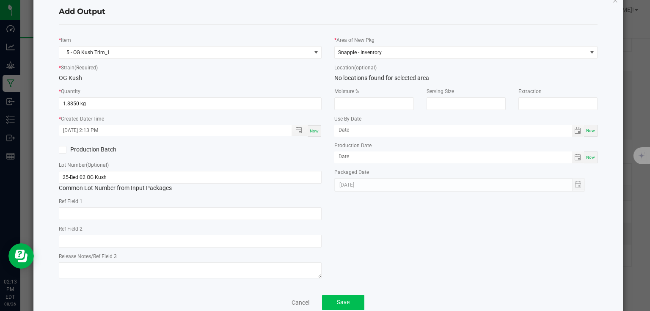
scroll to position [39, 0]
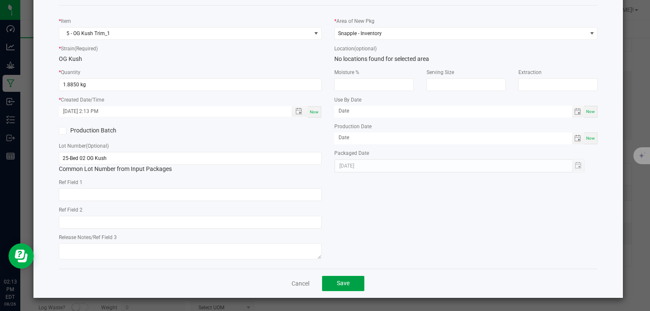
click at [342, 287] on button "Save" at bounding box center [343, 283] width 42 height 15
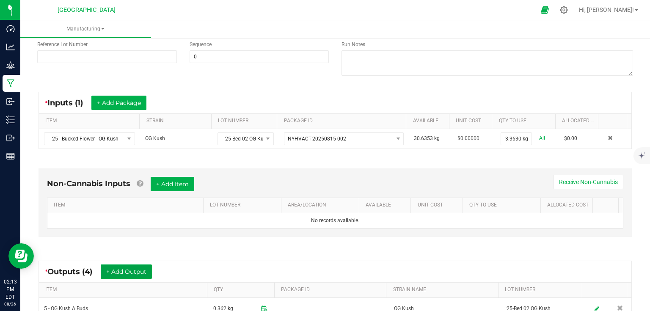
scroll to position [0, 0]
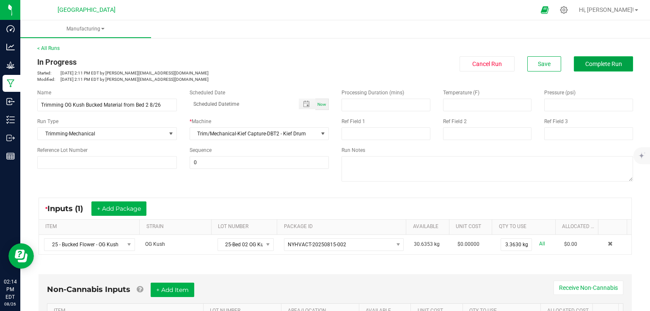
click at [586, 69] on button "Complete Run" at bounding box center [603, 63] width 59 height 15
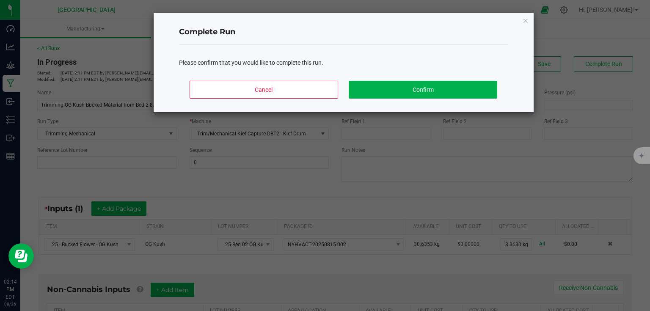
click at [425, 100] on div "Cancel Confirm" at bounding box center [343, 93] width 329 height 38
click at [430, 91] on button "Confirm" at bounding box center [423, 90] width 148 height 18
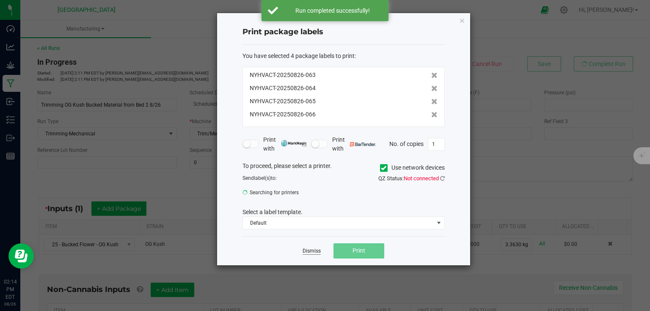
click at [310, 249] on link "Dismiss" at bounding box center [311, 250] width 18 height 7
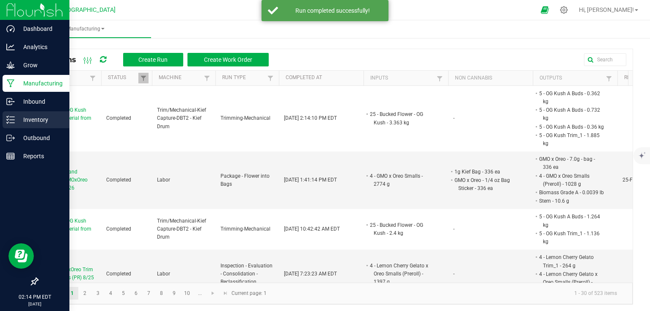
click at [16, 116] on p "Inventory" at bounding box center [40, 120] width 51 height 10
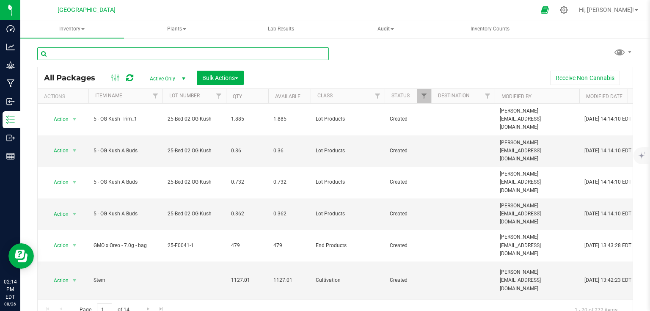
click at [157, 49] on input "text" at bounding box center [182, 53] width 291 height 13
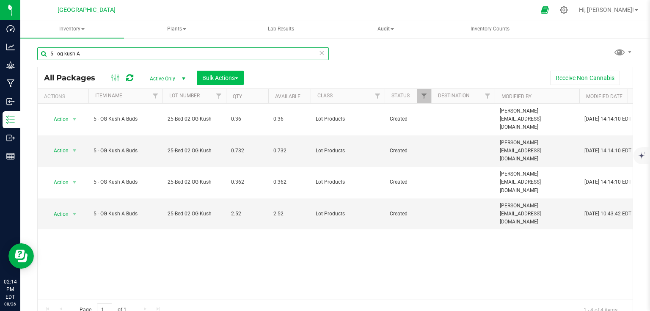
type input "5 - og kush A"
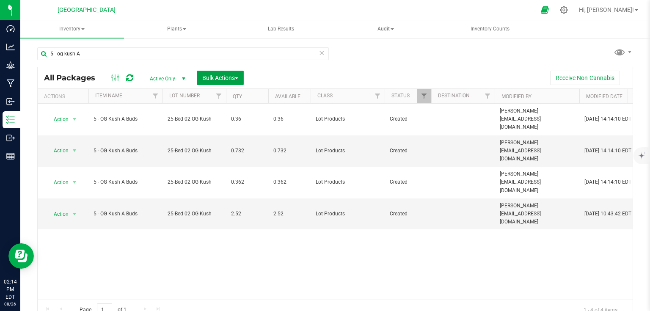
click at [224, 80] on span "Bulk Actions" at bounding box center [220, 77] width 36 height 7
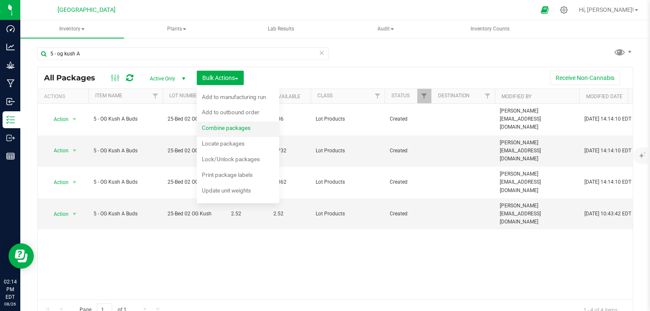
click at [219, 129] on span "Combine packages" at bounding box center [226, 127] width 49 height 7
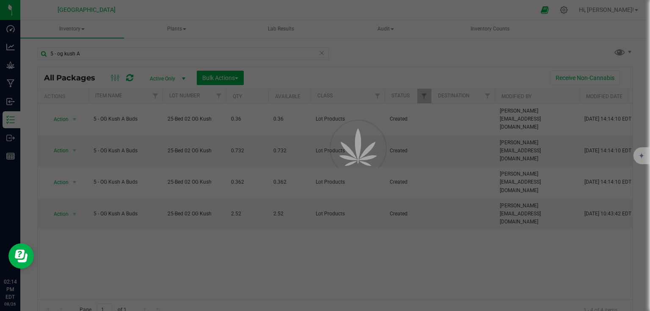
click at [319, 215] on div at bounding box center [325, 155] width 650 height 311
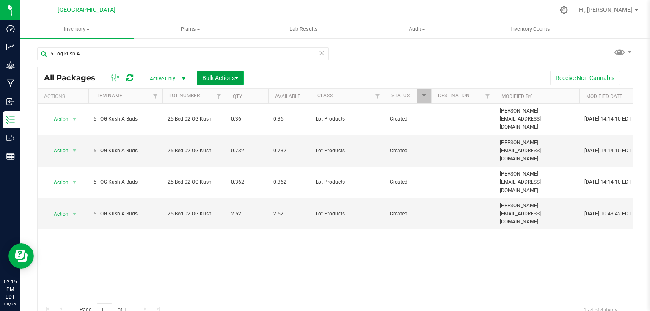
click at [233, 78] on span "Bulk Actions" at bounding box center [220, 77] width 36 height 7
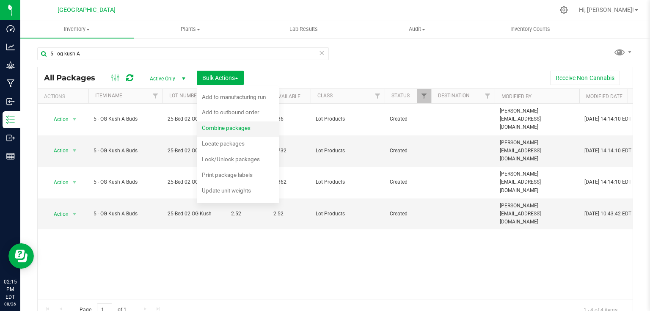
click at [233, 125] on span "Combine packages" at bounding box center [226, 127] width 49 height 7
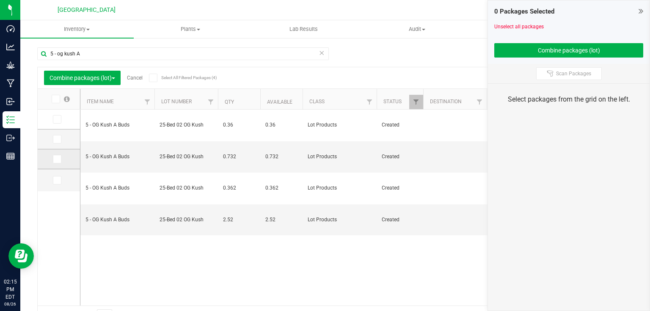
click at [58, 159] on icon at bounding box center [56, 159] width 5 height 0
click at [0, 0] on input "checkbox" at bounding box center [0, 0] width 0 height 0
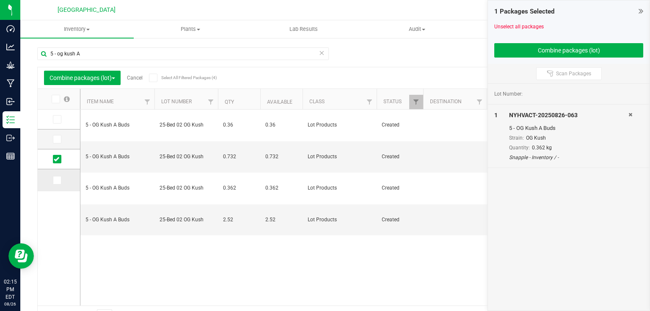
click at [60, 178] on span at bounding box center [57, 180] width 8 height 8
click at [0, 0] on input "checkbox" at bounding box center [0, 0] width 0 height 0
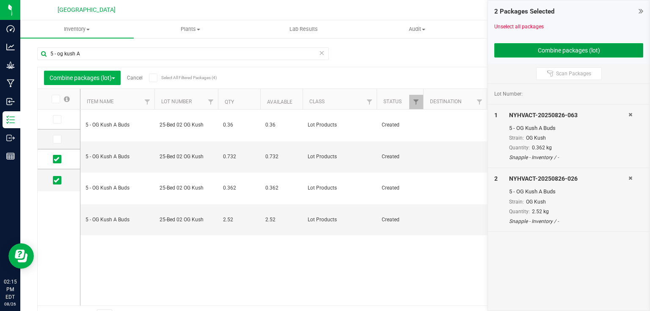
click at [538, 52] on button "Combine packages (lot)" at bounding box center [568, 50] width 149 height 14
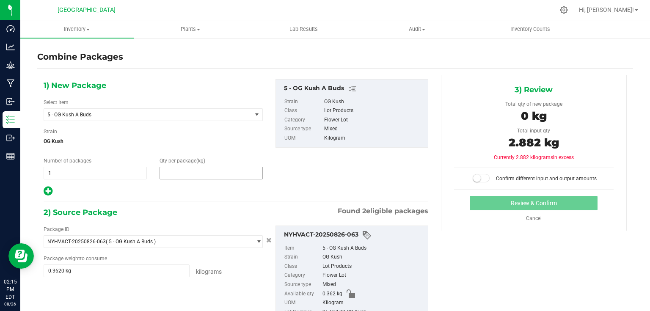
click at [179, 175] on span at bounding box center [210, 173] width 103 height 13
type input "2.882"
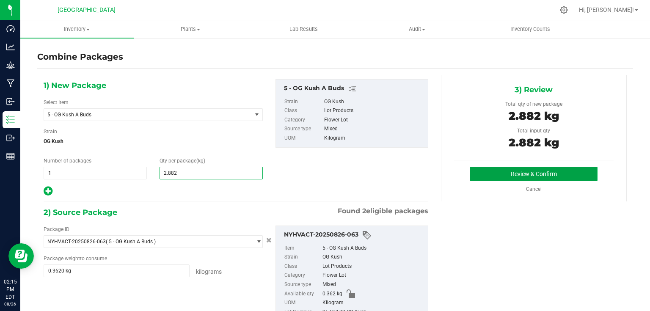
type input "3"
click at [500, 170] on button "Review & Confirm" at bounding box center [534, 174] width 128 height 14
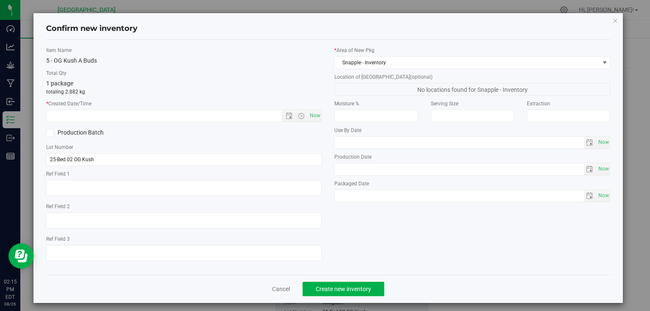
type textarea "15 min Trim"
click at [313, 114] on span "Now" at bounding box center [315, 116] width 14 height 12
type input "[DATE] 2:15 PM"
click at [339, 284] on button "Create new inventory" at bounding box center [343, 289] width 82 height 14
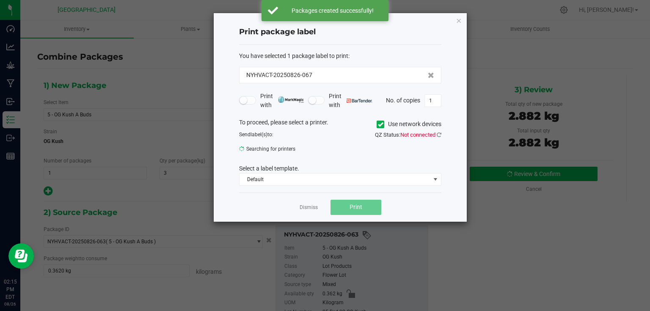
click at [305, 211] on app-cancel-button "Dismiss" at bounding box center [309, 207] width 18 height 9
click at [310, 206] on link "Dismiss" at bounding box center [309, 207] width 18 height 7
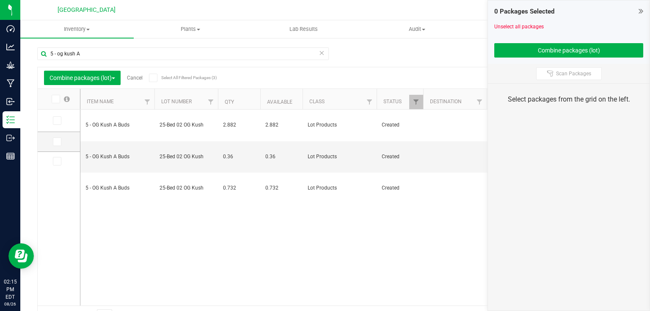
click at [642, 8] on icon at bounding box center [640, 11] width 5 height 8
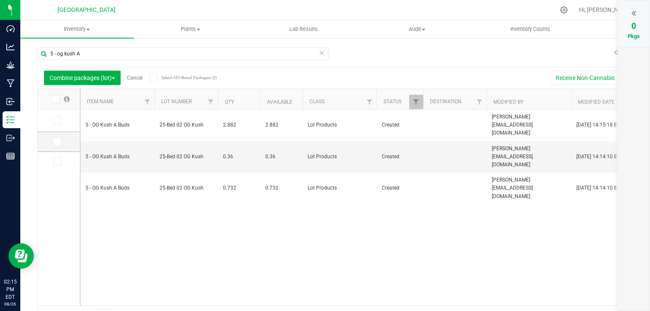
click at [137, 78] on link "Cancel" at bounding box center [135, 78] width 16 height 6
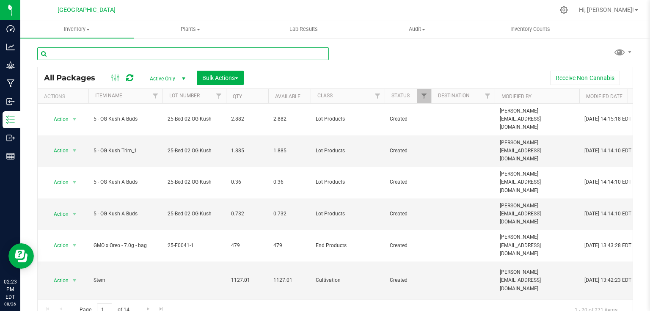
click at [206, 50] on input "text" at bounding box center [182, 53] width 291 height 13
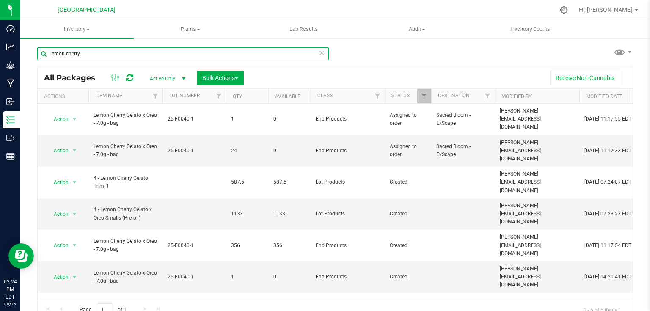
click at [131, 57] on input "lemon cherry" at bounding box center [182, 53] width 291 height 13
type input "l"
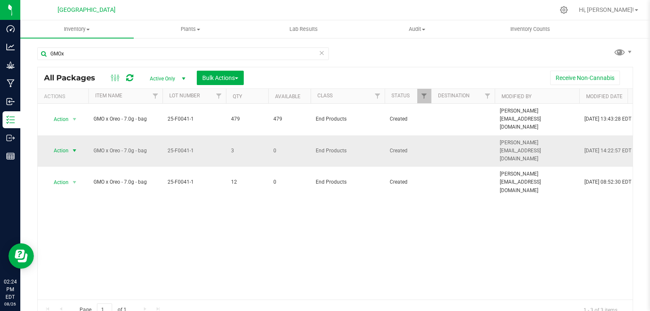
click at [74, 147] on span "select" at bounding box center [74, 150] width 7 height 7
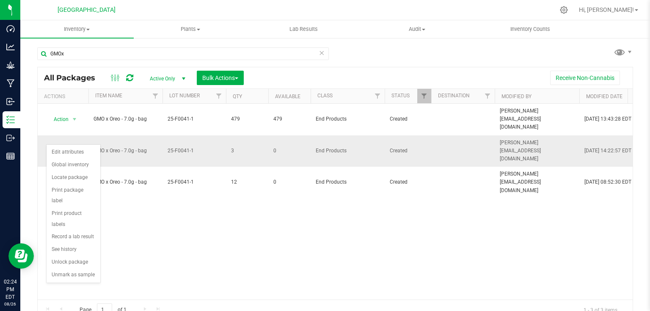
click at [73, 148] on span "select" at bounding box center [74, 151] width 7 height 7
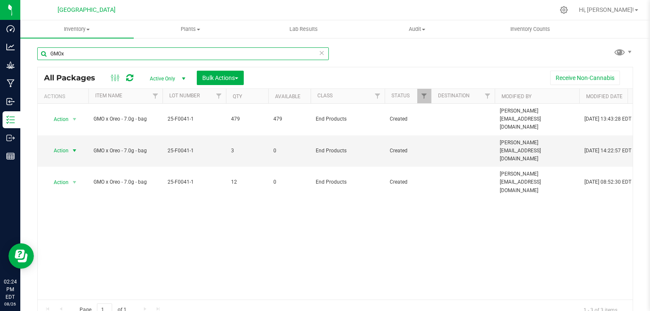
click at [76, 53] on input "GMOx" at bounding box center [182, 53] width 291 height 13
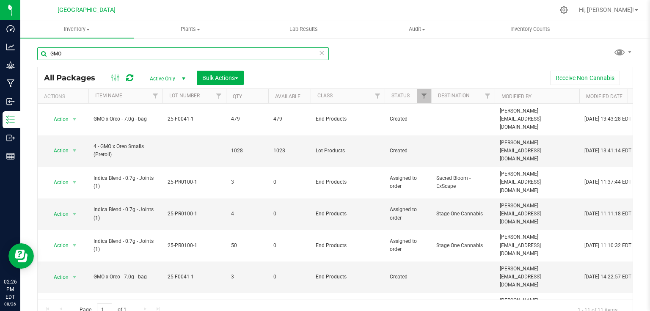
click at [132, 49] on input "GMO" at bounding box center [182, 53] width 291 height 13
type input "G"
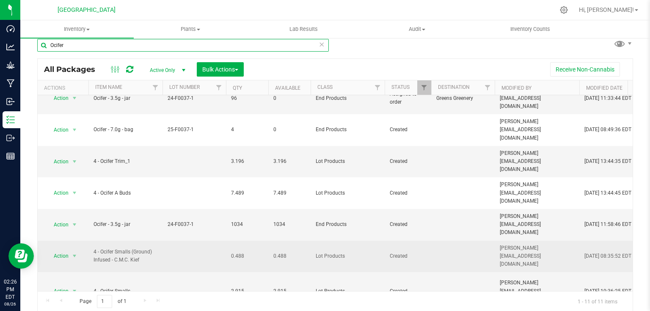
scroll to position [7, 0]
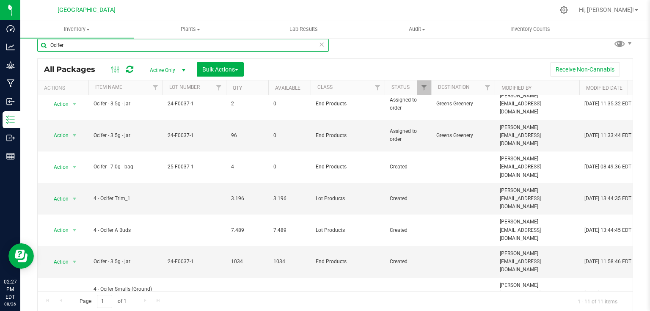
click at [113, 44] on input "Ocifer" at bounding box center [182, 45] width 291 height 13
type input "O"
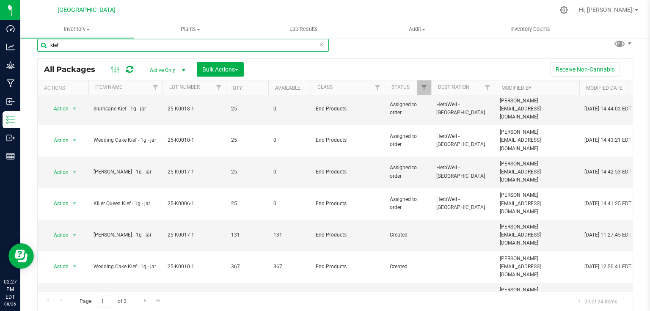
scroll to position [289, 0]
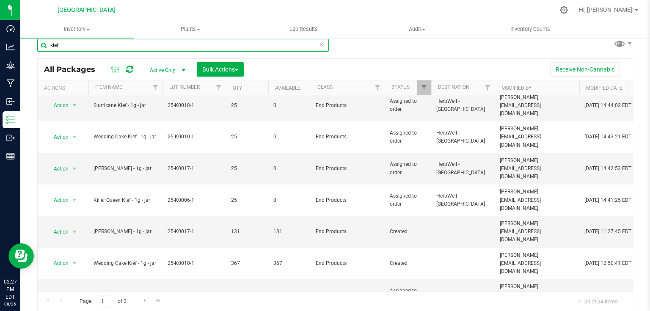
type input "kief"
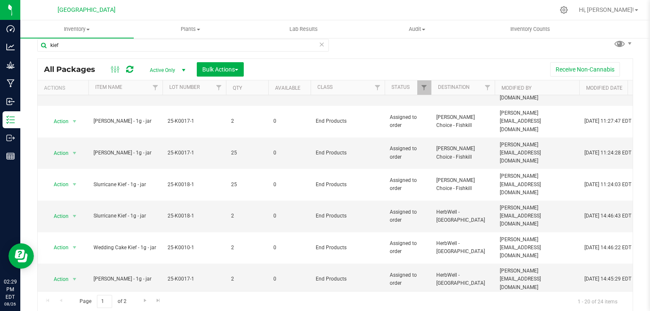
scroll to position [0, 0]
